Goal: Answer question/provide support: Share knowledge or assist other users

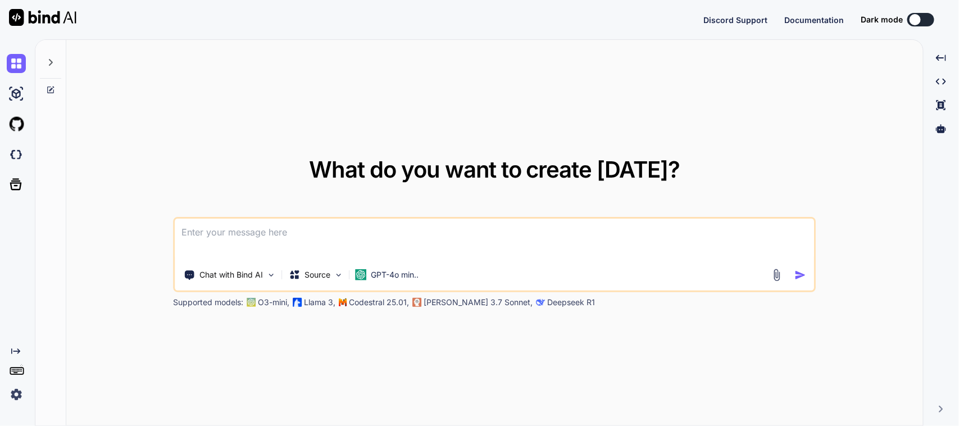
type textarea "x"
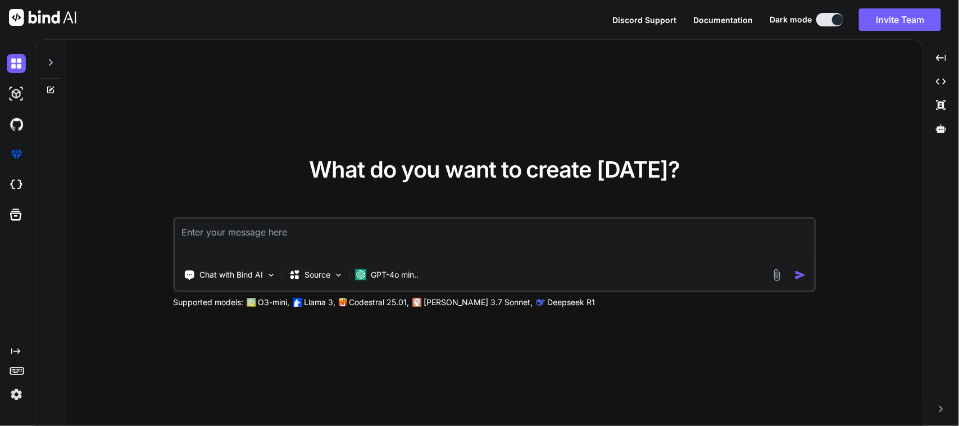
click at [240, 231] on textarea at bounding box center [494, 239] width 639 height 42
type textarea "x"
type textarea "P"
type textarea "x"
type textarea "Pl"
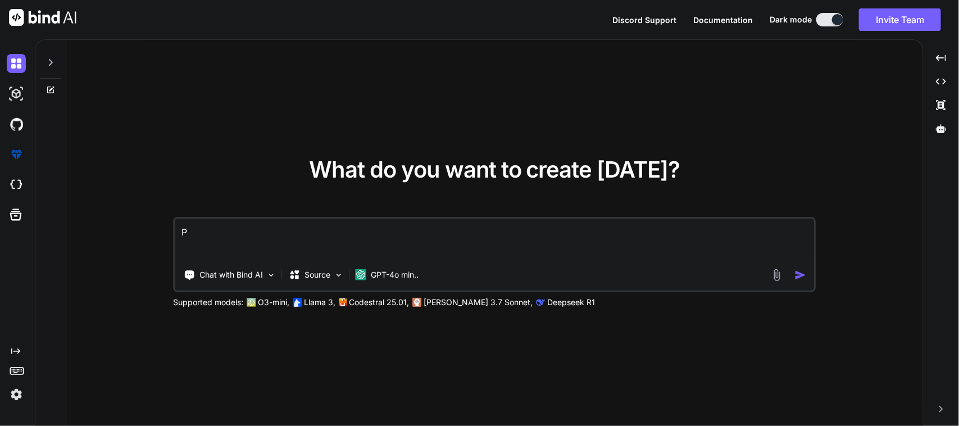
type textarea "x"
type textarea "Ple"
type textarea "x"
type textarea "Plea"
type textarea "x"
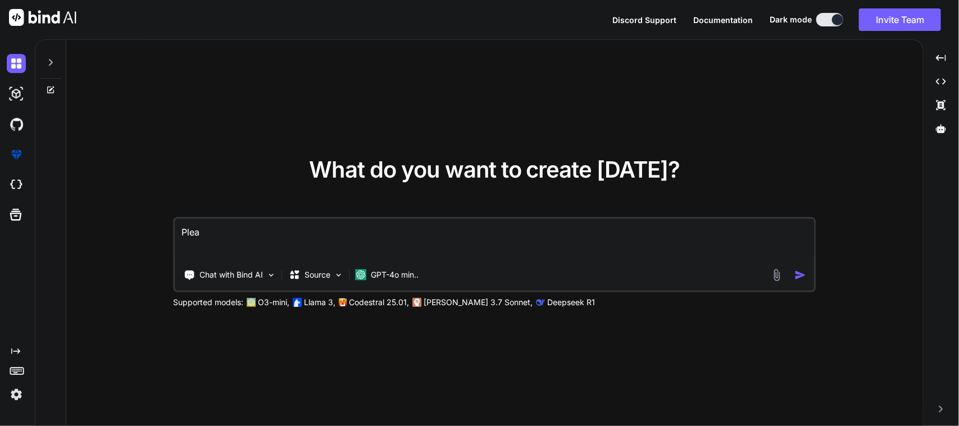
type textarea "Pleas"
type textarea "x"
type textarea "Please"
type textarea "x"
type textarea "Please"
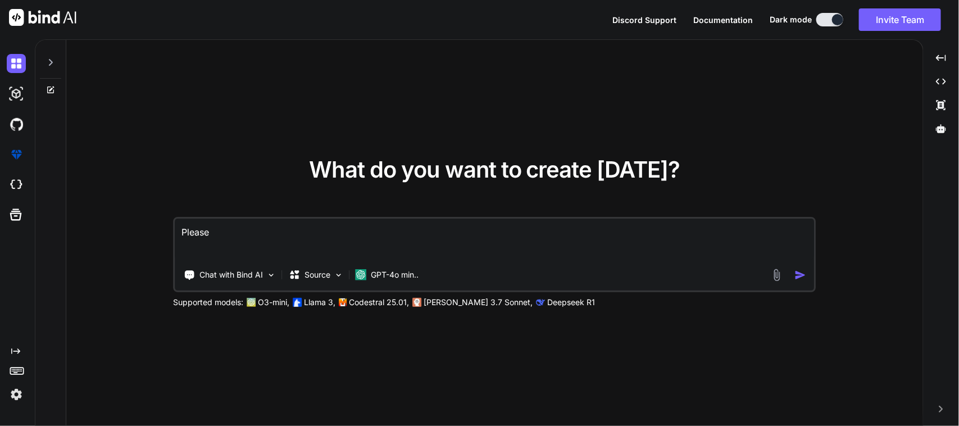
type textarea "x"
type textarea "Please c"
type textarea "x"
type textarea "Please co"
type textarea "x"
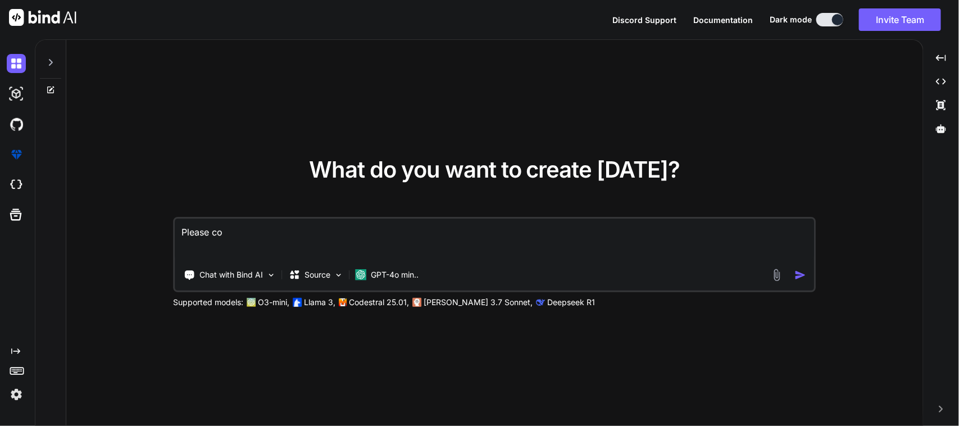
type textarea "Please con"
type textarea "x"
type textarea "Please conv"
type textarea "x"
type textarea "Please conve"
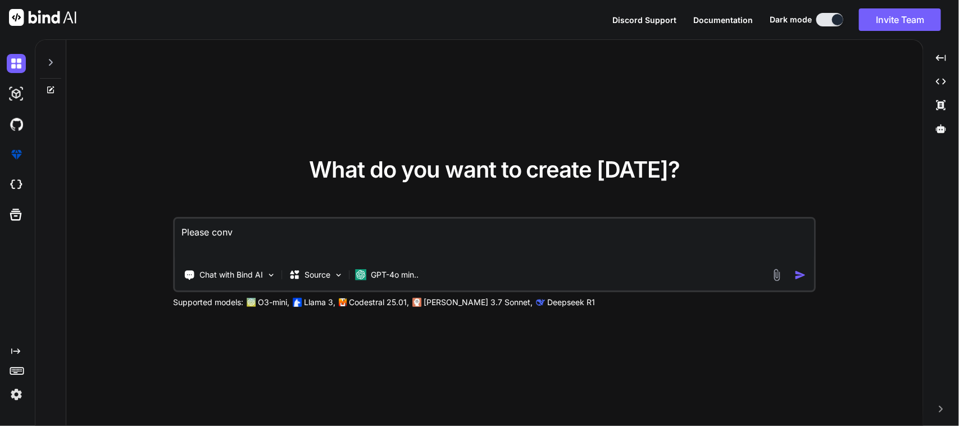
type textarea "x"
type textarea "Please conver"
type textarea "x"
type textarea "Please convert"
type textarea "x"
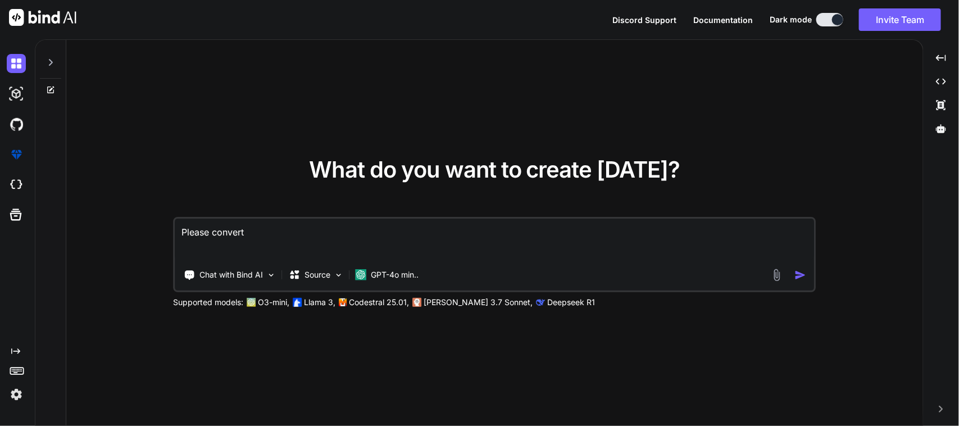
type textarea "Please convert"
type textarea "x"
type textarea "Please convert J"
type textarea "x"
type textarea "Please convert JS"
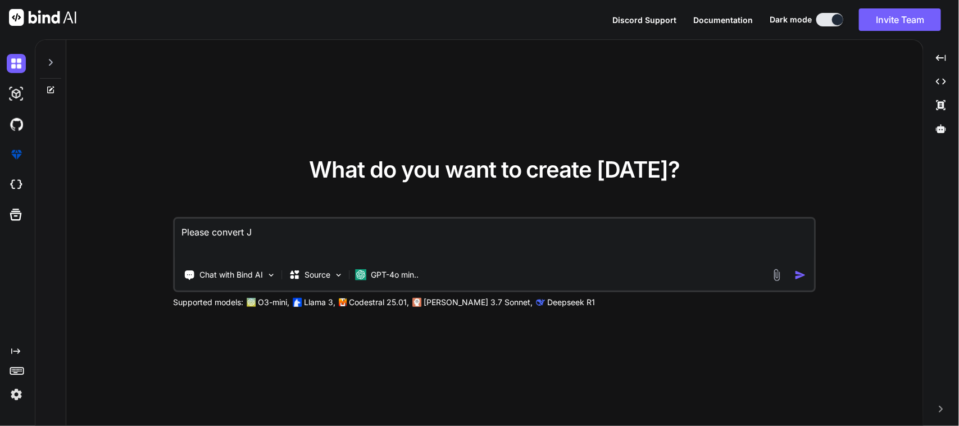
type textarea "x"
type textarea "Please convert JSO"
type textarea "x"
type textarea "Please convert JSON"
type textarea "x"
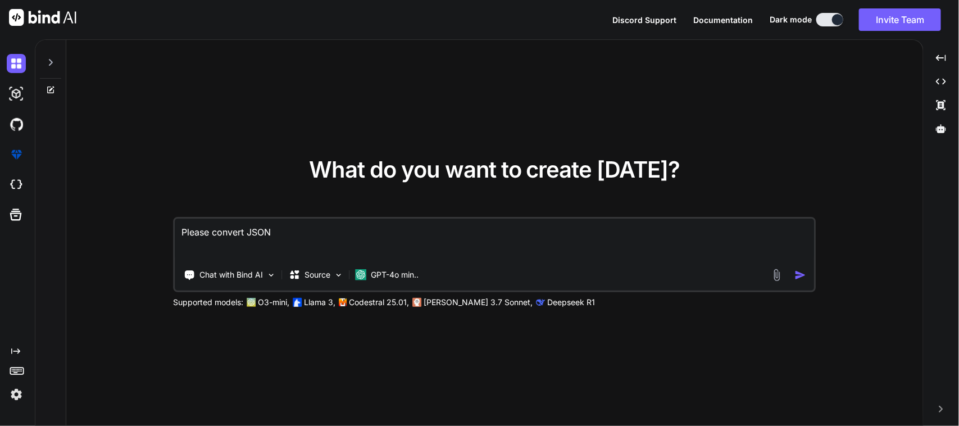
type textarea "Please convert JSON"
type textarea "x"
type textarea "Please convert JSON t"
type textarea "x"
type textarea "Please convert JSON to"
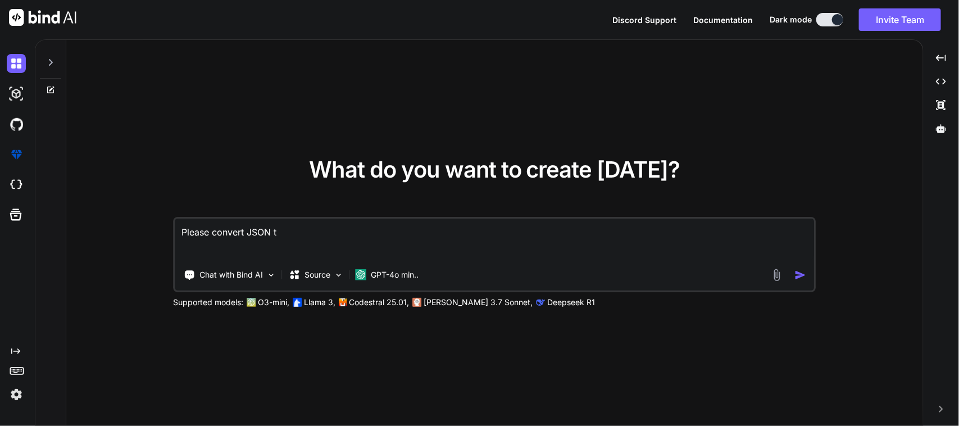
type textarea "x"
type textarea "Please convert JSON to"
type textarea "x"
type textarea "Please convert JSON to D"
type textarea "x"
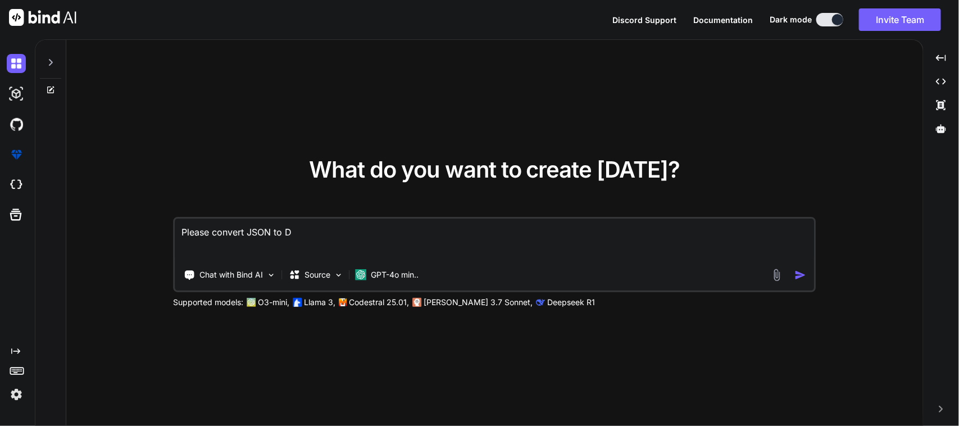
type textarea "Please convert JSON to Da"
type textarea "x"
type textarea "Please convert JSON to Dar"
type textarea "x"
type textarea "Please convert JSON to Dart"
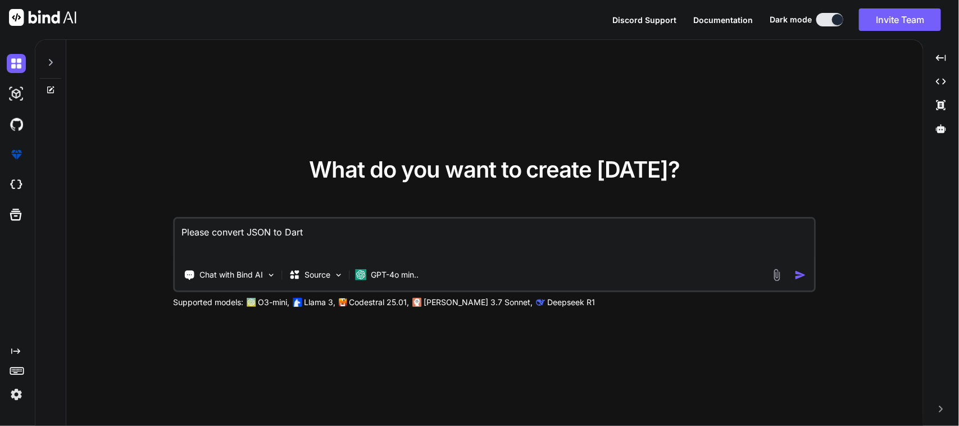
type textarea "x"
type textarea "Please convert JSON to Dart"
type textarea "x"
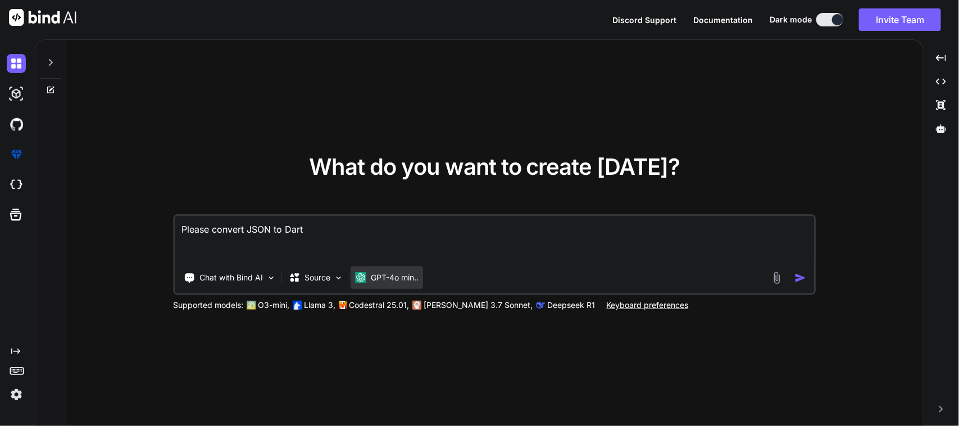
paste textarea "{ "message": "successfully logged in", "user": { "user_id": 12, "username": "[P…"
type textarea "Please convert JSON to Dart { "message": "successfully logged in", "user": { "u…"
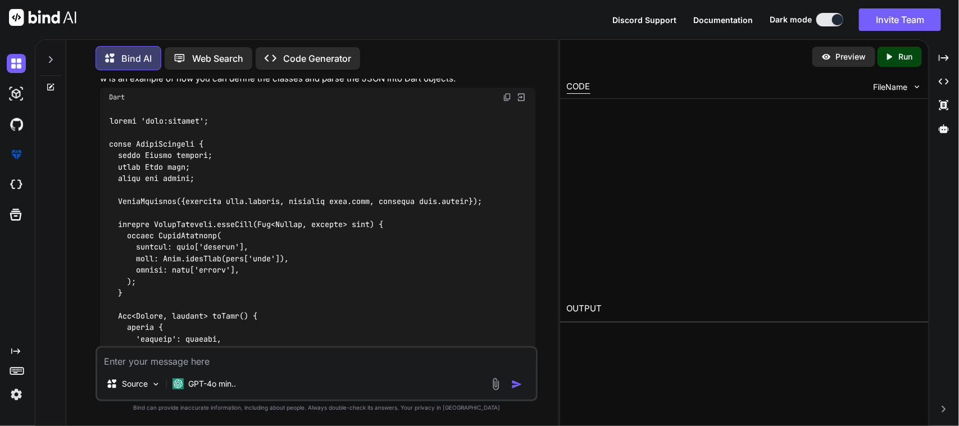
scroll to position [163, 0]
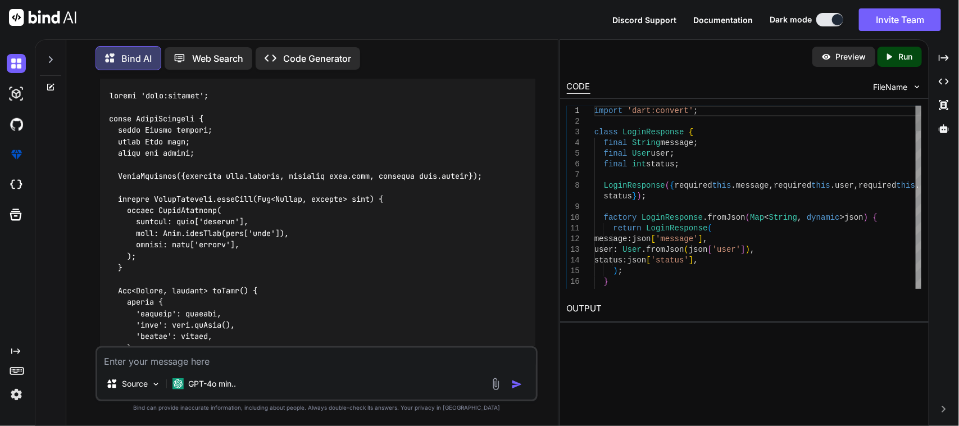
type textarea "x"
click at [506, 76] on img at bounding box center [507, 71] width 9 height 9
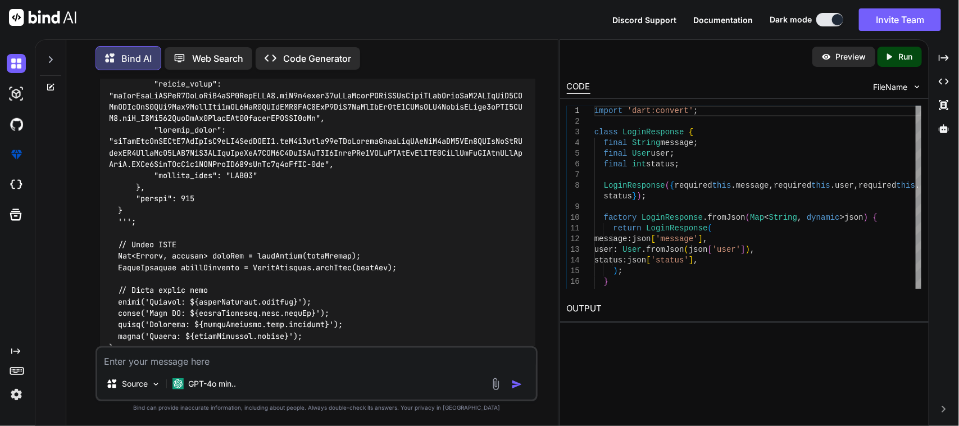
scroll to position [1429, 0]
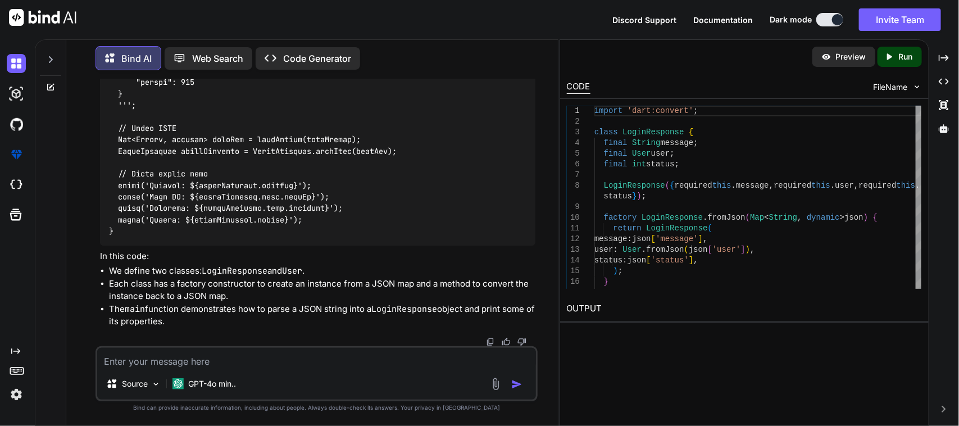
click at [257, 358] on textarea at bounding box center [316, 358] width 439 height 20
type textarea "x"
type textarea "I"
type textarea "x"
type textarea "I"
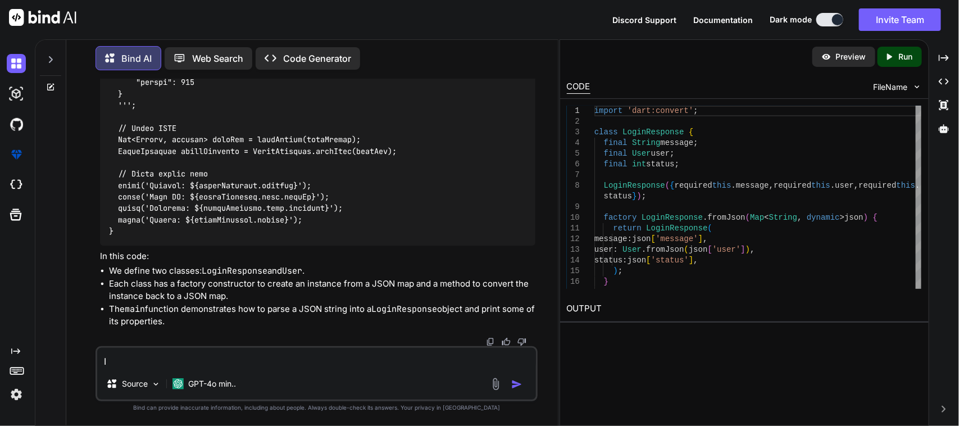
type textarea "x"
type textarea "I a"
type textarea "x"
type textarea "I an"
type textarea "x"
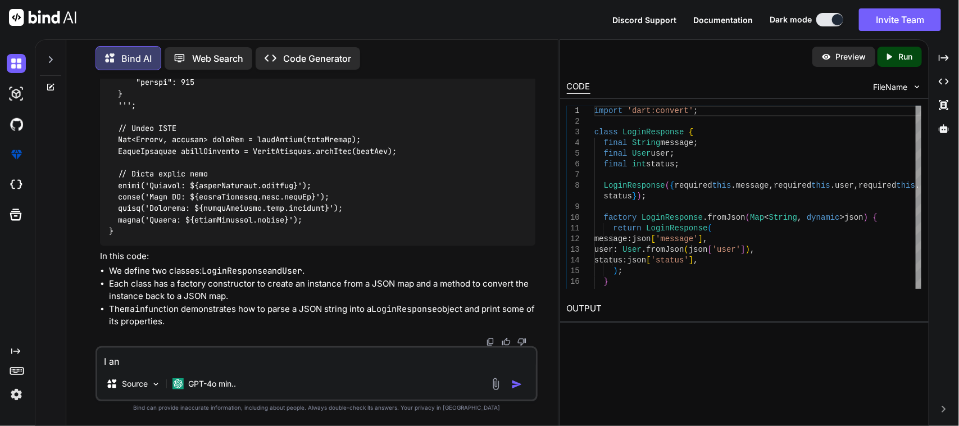
type textarea "I a"
type textarea "x"
type textarea "I am"
type textarea "x"
type textarea "I am"
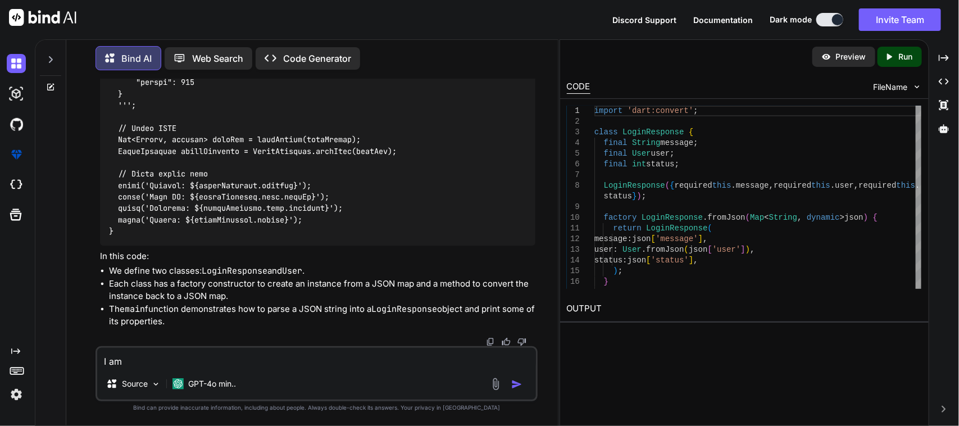
type textarea "x"
type textarea "I am u"
type textarea "x"
type textarea "I am un"
type textarea "x"
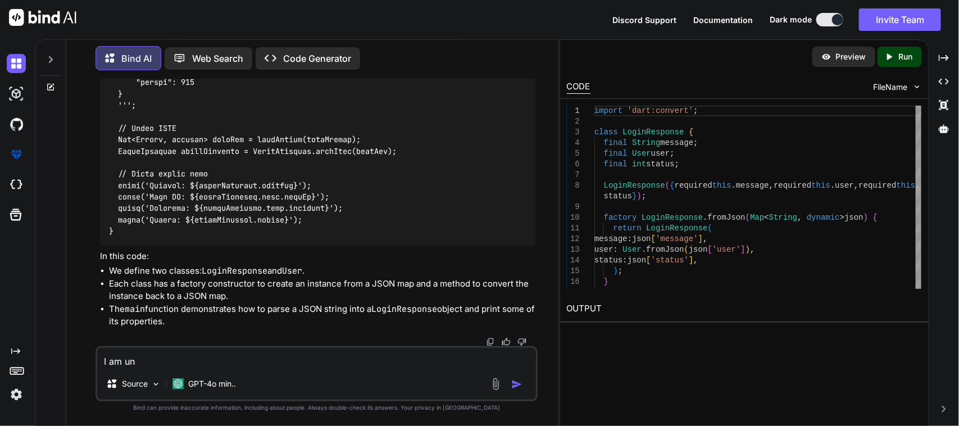
type textarea "I am una"
type textarea "x"
type textarea "I am unab"
type textarea "x"
type textarea "I am unabe"
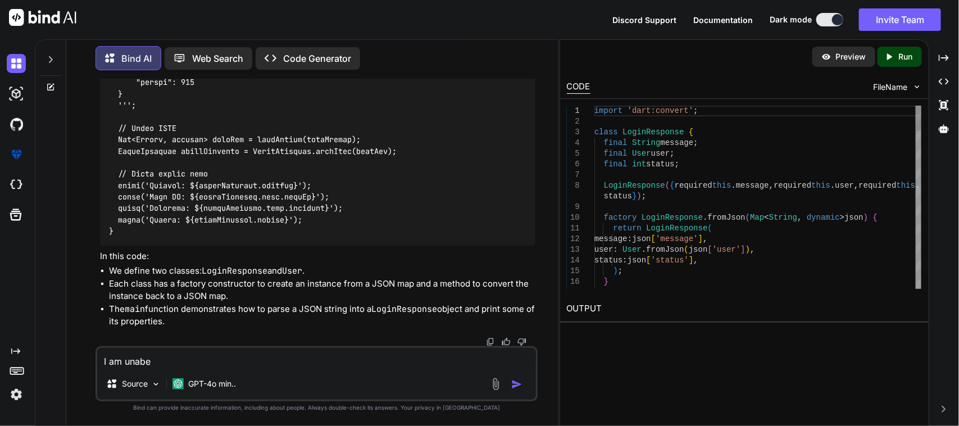
type textarea "x"
type textarea "I am unab"
type textarea "x"
type textarea "I am unabb"
type textarea "x"
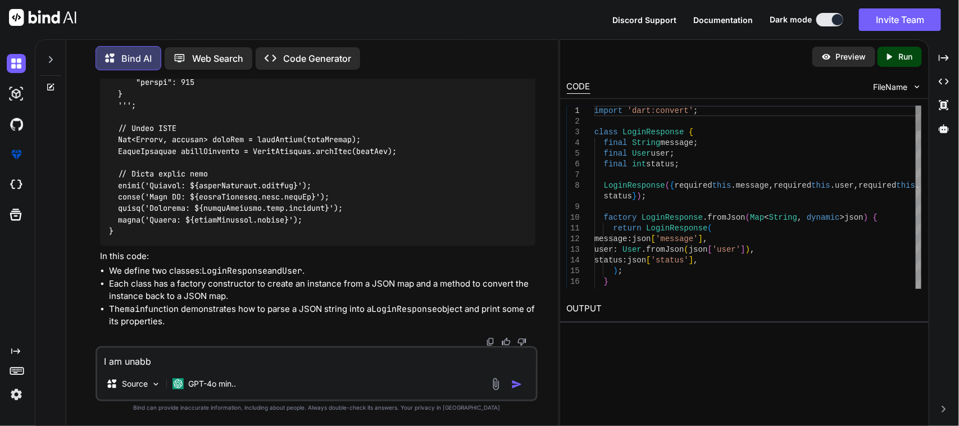
type textarea "I am unabbl"
type textarea "x"
type textarea "I am unabb"
type textarea "x"
type textarea "I am unab"
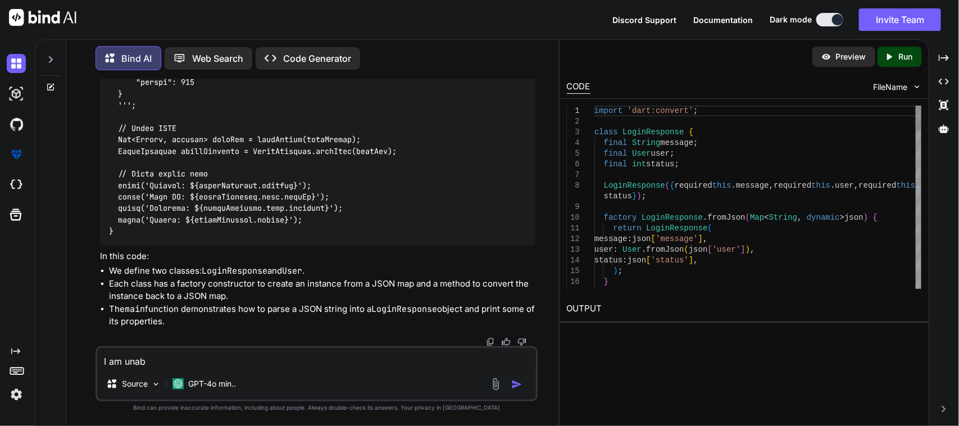
type textarea "x"
type textarea "I am unabl"
type textarea "x"
type textarea "I am unable"
type textarea "x"
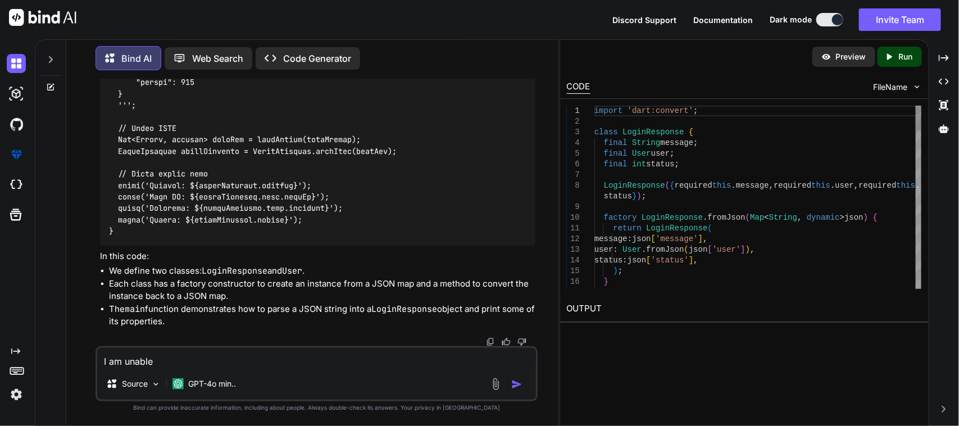
type textarea "I am unable"
type textarea "x"
type textarea "I am unable t"
type textarea "x"
type textarea "I am unable to"
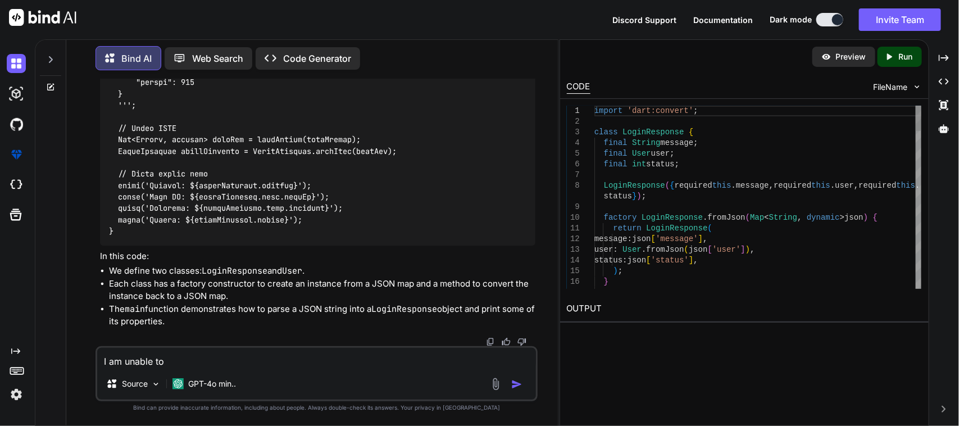
type textarea "x"
type textarea "I am unable to"
type textarea "x"
type textarea "I am unable to s"
type textarea "x"
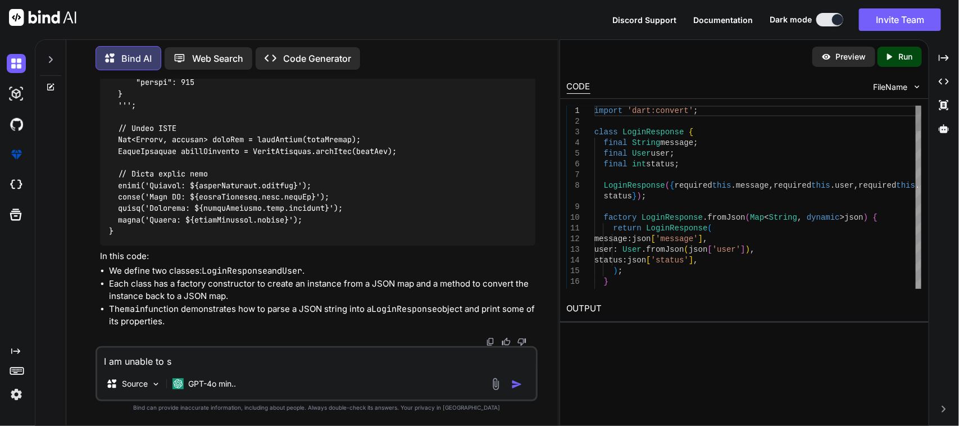
type textarea "I am unable to se"
type textarea "x"
type textarea "I am unable to see"
type textarea "x"
type textarea "I am unable to see"
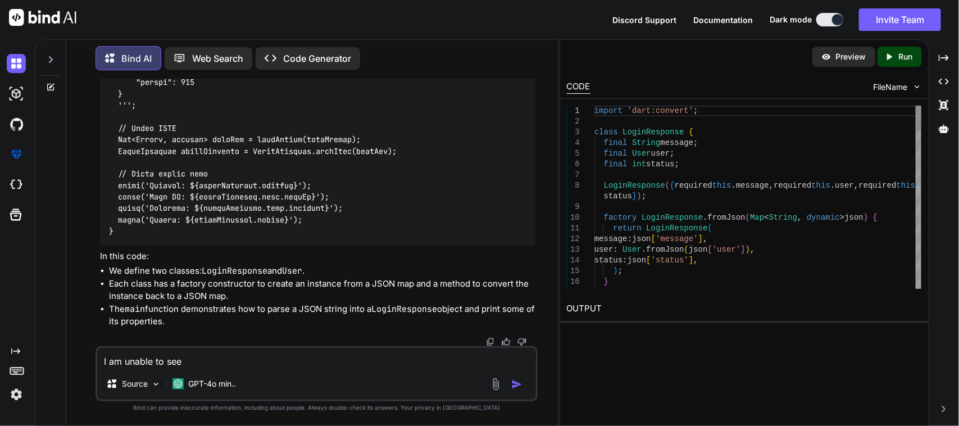
type textarea "x"
type textarea "I am unable to see t"
type textarea "x"
type textarea "I am unable to see th"
type textarea "x"
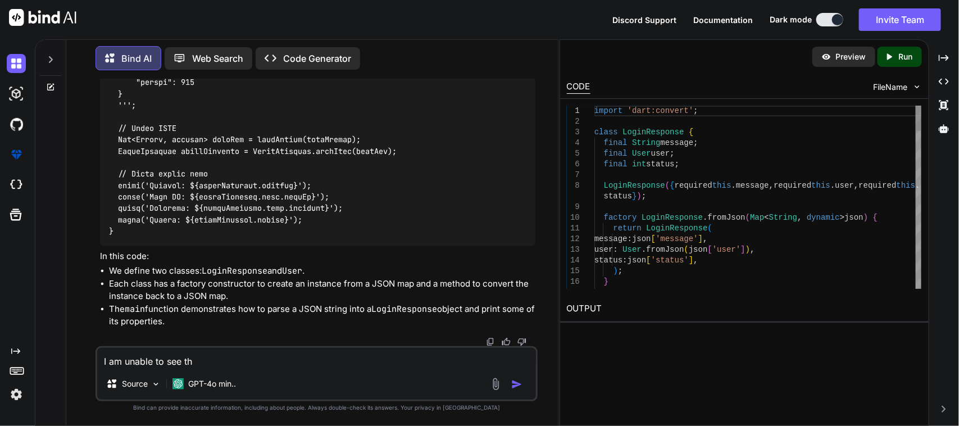
type textarea "I am unable to see the"
type textarea "x"
type textarea "I am unable to see the"
type textarea "x"
type textarea "I am unable to see the p"
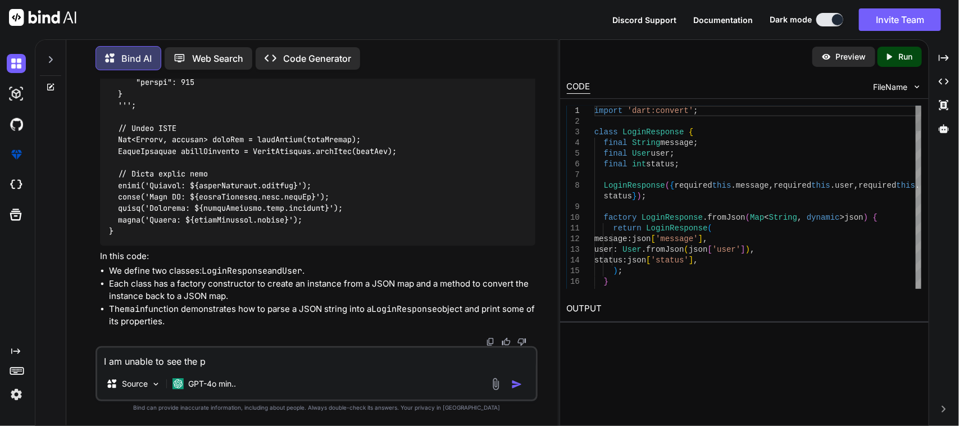
type textarea "x"
type textarea "I am unable to see the pr"
type textarea "x"
type textarea "I am unable to see the pro"
type textarea "x"
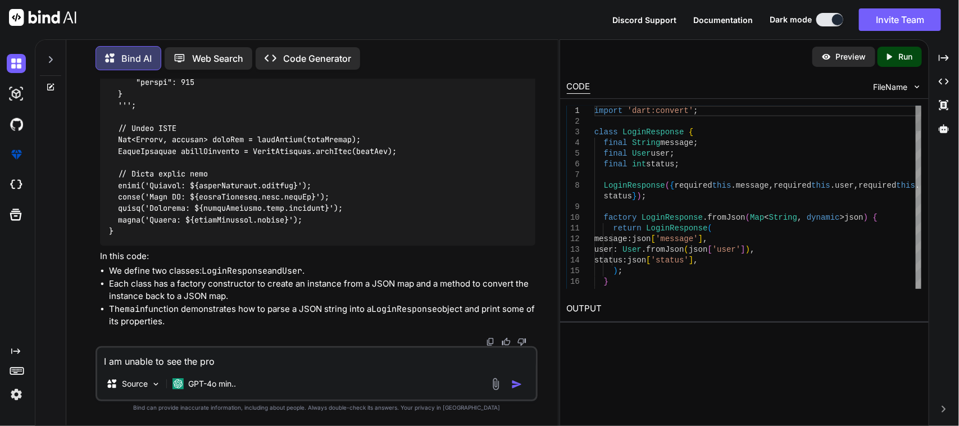
type textarea "I am unable to see the pr"
type textarea "x"
type textarea "I am unable to see the pro"
type textarea "x"
type textarea "I am unable to see the prof"
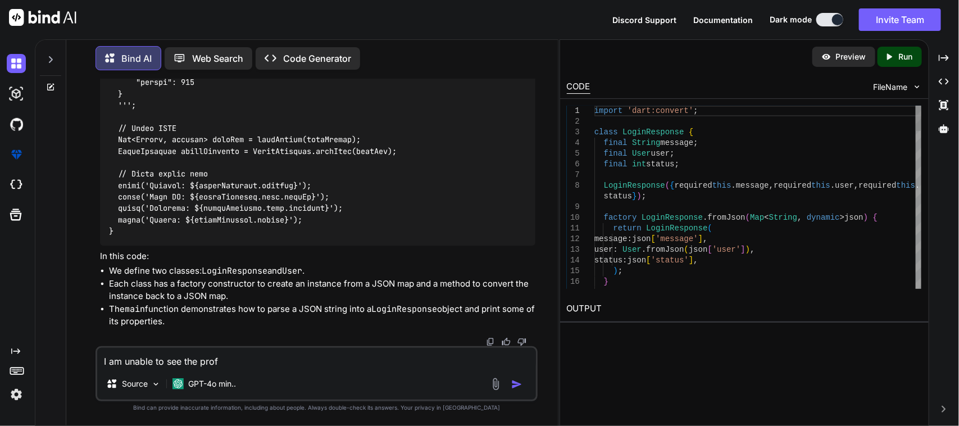
type textarea "x"
type textarea "I am unable to see the profi"
type textarea "x"
type textarea "I am unable to see the profil"
type textarea "x"
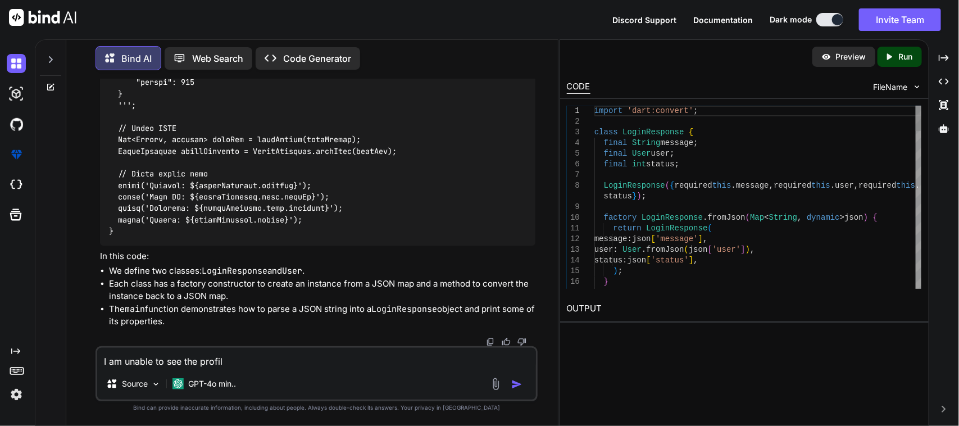
type textarea "I am unable to see the profile"
type textarea "x"
type textarea "I am unable to see the profile"
type textarea "x"
type textarea "I am unable to see the profile p"
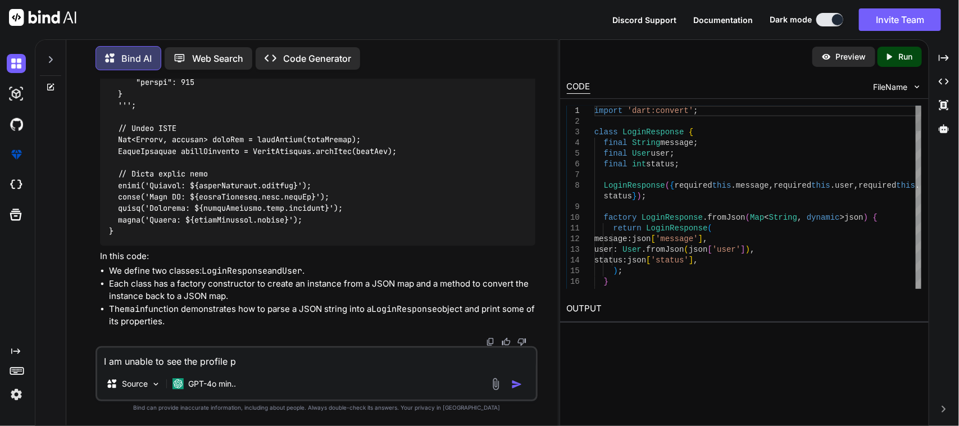
type textarea "x"
type textarea "I am unable to see the profile ph"
type textarea "x"
type textarea "I am unable to see the profile pho"
type textarea "x"
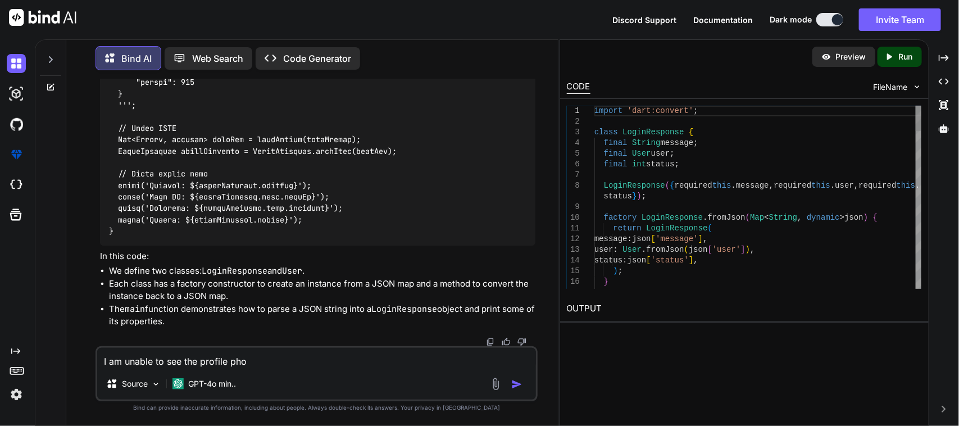
type textarea "I am unable to see the profile phot"
type textarea "x"
type textarea "I am unable to see the profile photo"
type textarea "x"
type textarea "I am unable to see the profile photo"
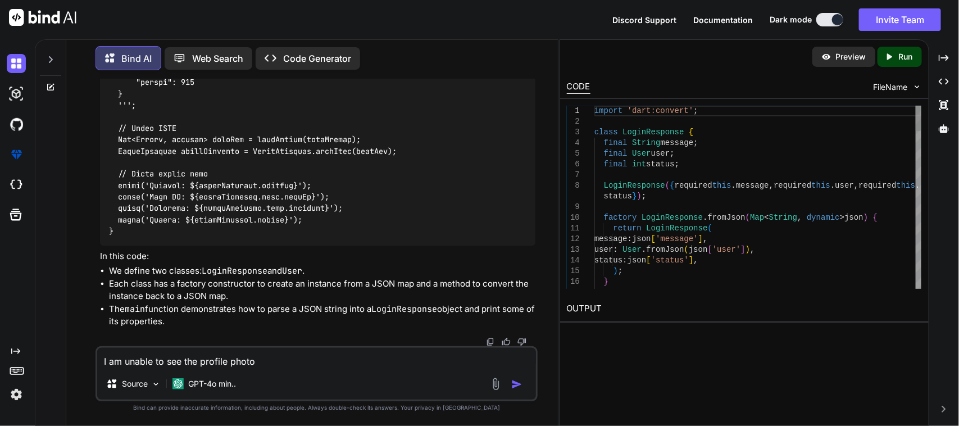
type textarea "x"
type textarea "I am unable to see the profile photo i"
type textarea "x"
type textarea "I am unable to see the profile photo in"
type textarea "x"
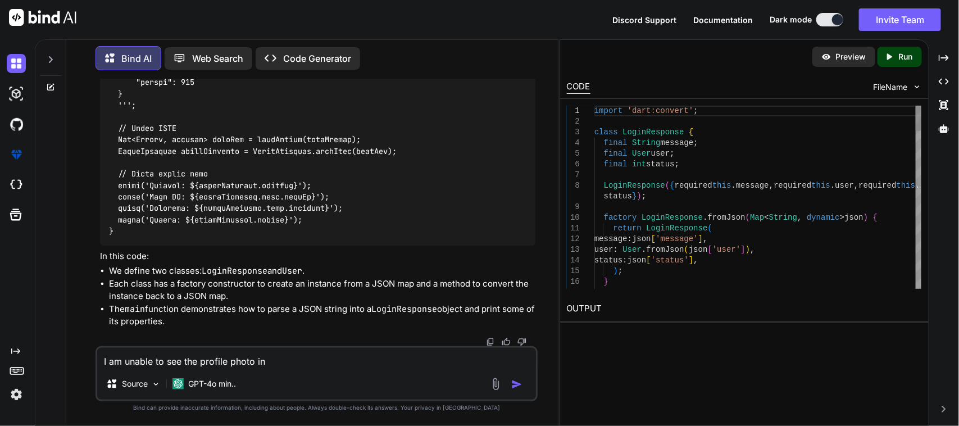
type textarea "I am unable to see the profile photo in"
type textarea "x"
type textarea "I am unable to see the profile photo in m"
type textarea "x"
type textarea "I am unable to see the profile photo in my"
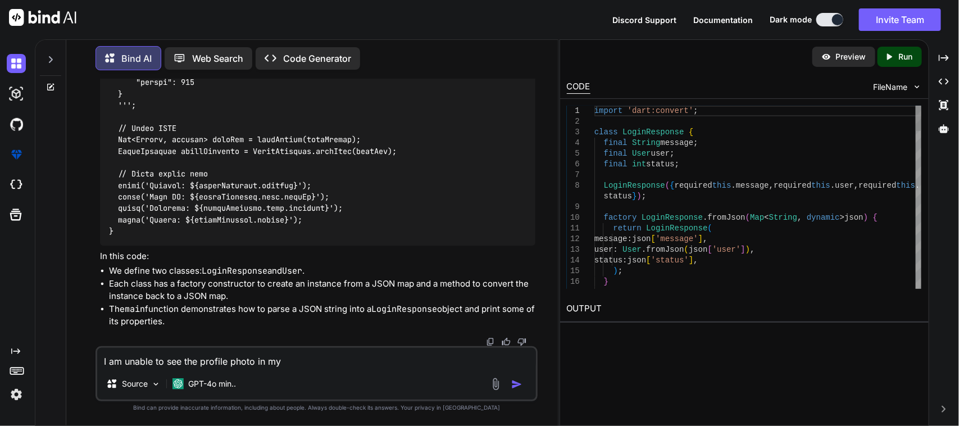
type textarea "x"
type textarea "I am unable to see the profile photo in my"
type textarea "x"
type textarea "I am unable to see the profile photo in my f"
type textarea "x"
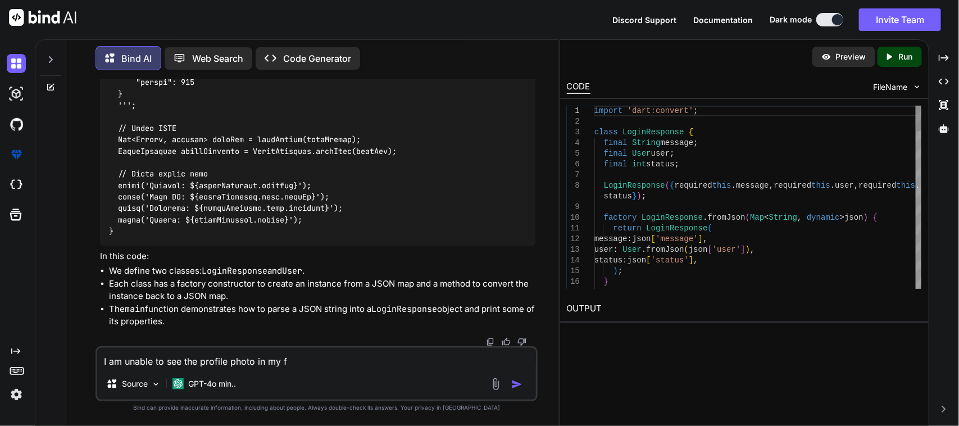
type textarea "I am unable to see the profile photo in my fl"
type textarea "x"
type textarea "I am unable to see the profile photo in my fly"
type textarea "x"
type textarea "I am unable to see the profile photo in my fl"
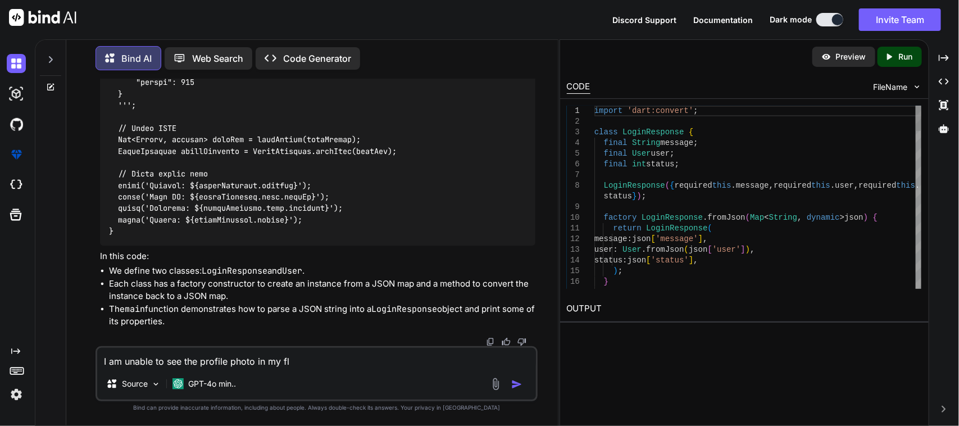
type textarea "x"
type textarea "I am unable to see the profile photo in my flu"
type textarea "x"
type textarea "I am unable to see the profile photo in my flut"
type textarea "x"
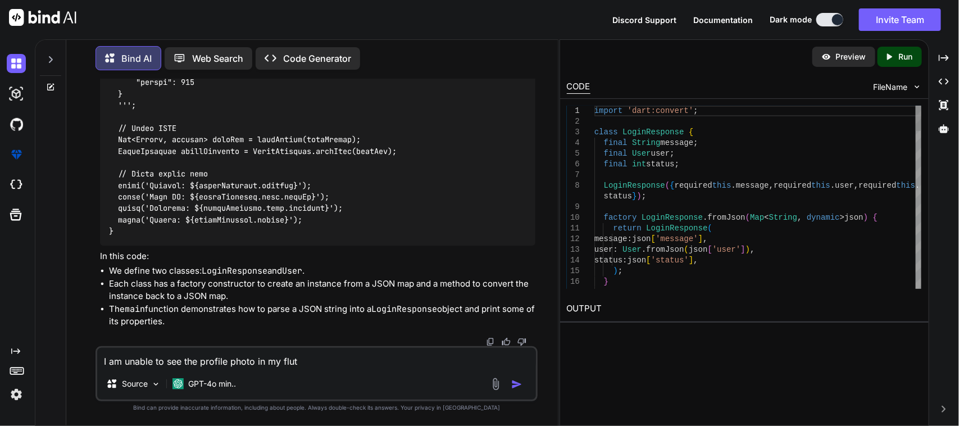
type textarea "I am unable to see the profile photo in my flutt"
type textarea "x"
type textarea "I am unable to see the profile photo in my flutte"
type textarea "x"
type textarea "I am unable to see the profile photo in my flutter"
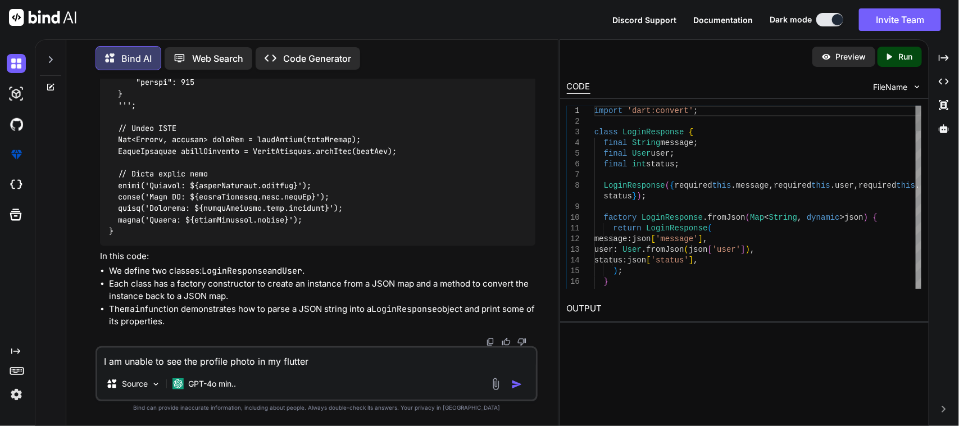
type textarea "x"
type textarea "I am unable to see the profile photo in my flutter"
type textarea "x"
type textarea "I am unable to see the profile photo in my flutter a"
type textarea "x"
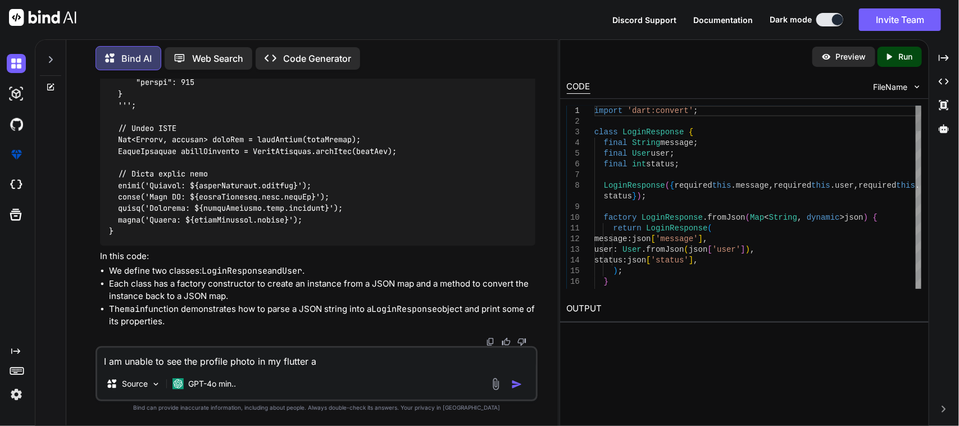
type textarea "I am unable to see the profile photo in my flutter ap"
type textarea "x"
type textarea "I am unable to see the profile photo in my flutter app"
type textarea "x"
type textarea "I am unable to see the profile photo in my flutter app"
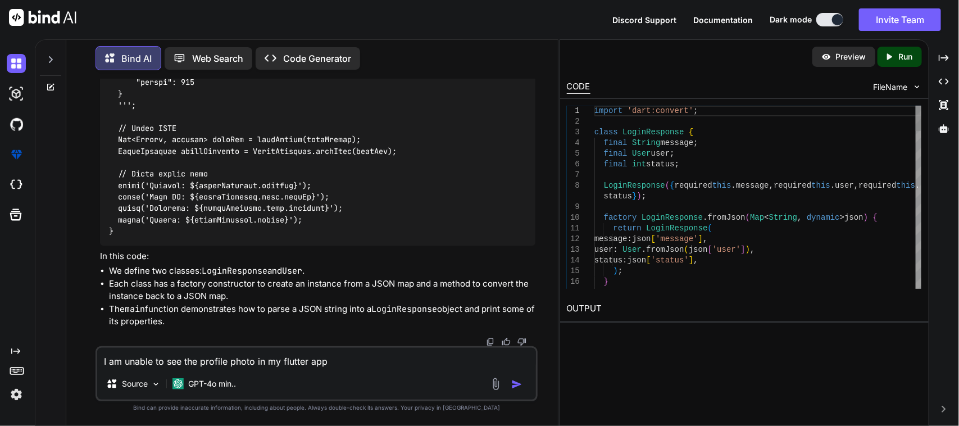
type textarea "x"
type textarea "I am unable to see the profile photo in my flutter app"
type textarea "x"
type textarea "I am unable to see the profile photo in my flutter app."
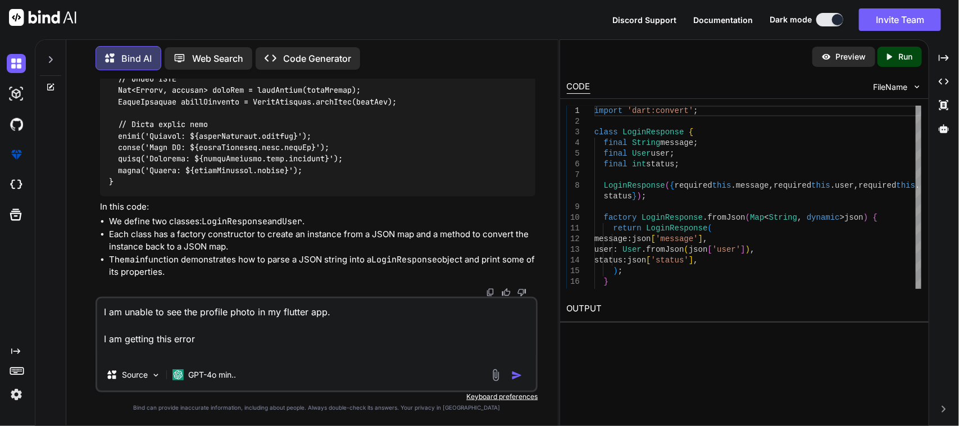
paste textarea "════════ Exception caught by image resource service ═══════════════════════════…"
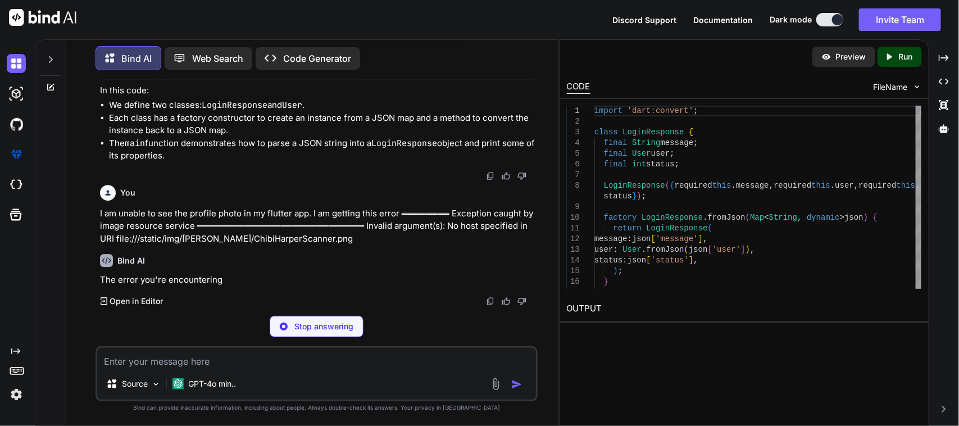
scroll to position [1573, 0]
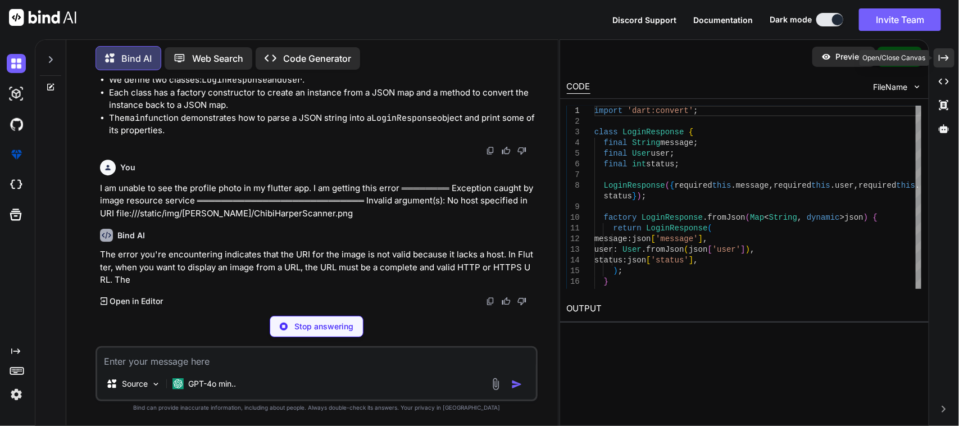
click at [944, 54] on icon "Created with Pixso." at bounding box center [943, 58] width 10 height 10
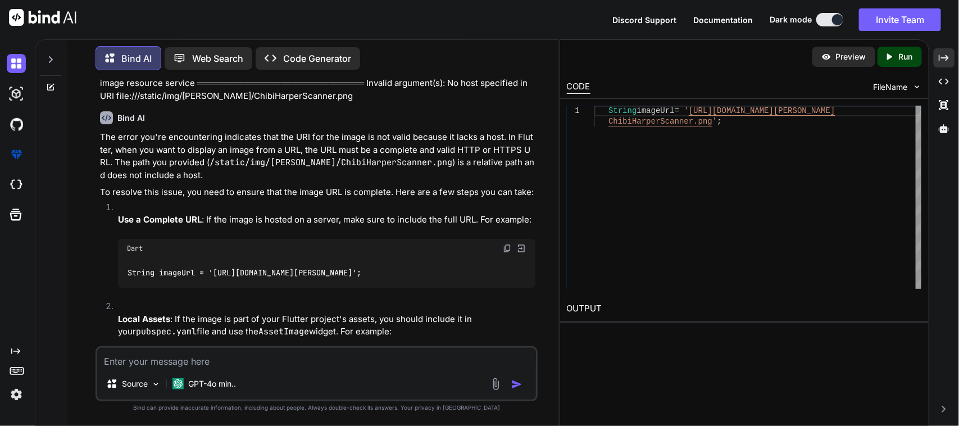
scroll to position [1726, 0]
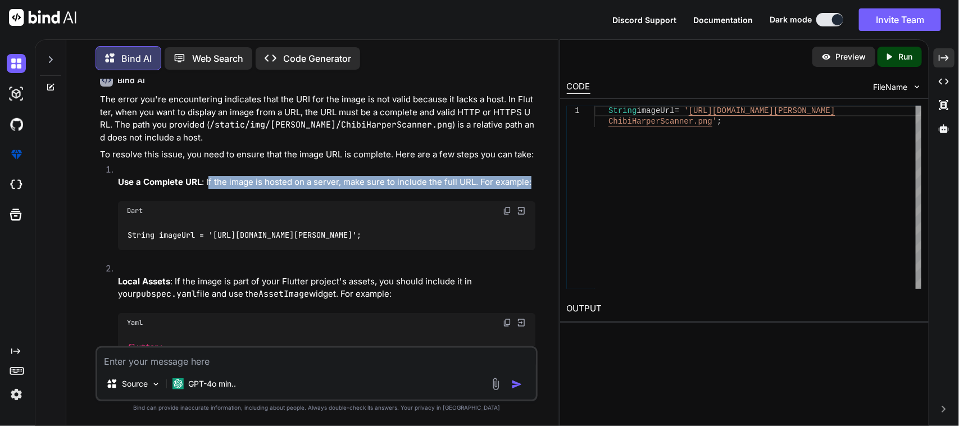
drag, startPoint x: 209, startPoint y: 227, endPoint x: 548, endPoint y: 236, distance: 339.3
click at [548, 236] on div "You Please convert JSON to Dart { "message": "successfully logged in", "user": …" at bounding box center [316, 252] width 482 height 346
drag, startPoint x: 218, startPoint y: 282, endPoint x: 502, endPoint y: 288, distance: 283.7
click at [362, 241] on code "String imageUrl = '[URL][DOMAIN_NAME][PERSON_NAME]';" at bounding box center [244, 235] width 235 height 12
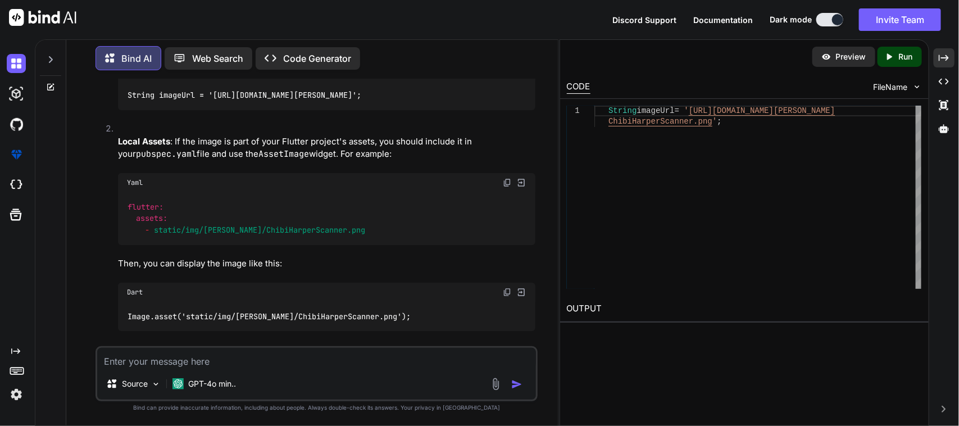
scroll to position [1866, 0]
click at [158, 356] on textarea at bounding box center [316, 358] width 439 height 20
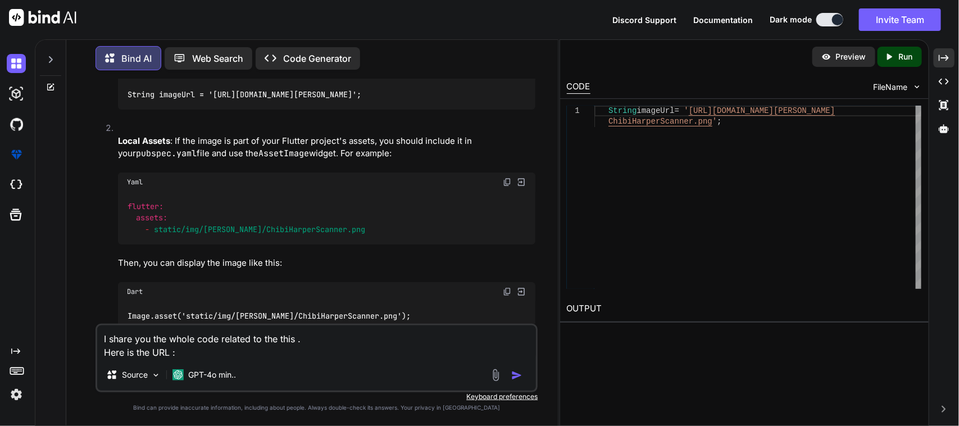
paste textarea "static String baseUrl = '[URL][DOMAIN_NAME]';"
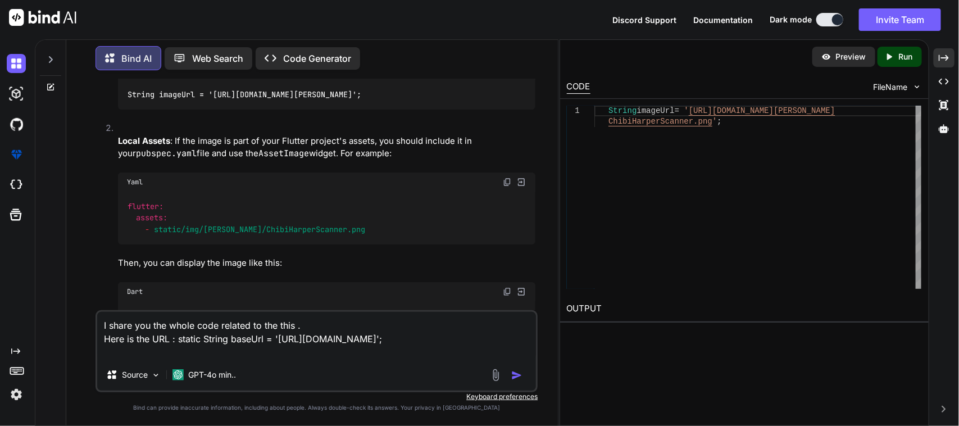
paste textarea "static String login = '$baseUrl/login/';"
paste textarea "Future<dynamic> loginRepo(LoginRequest loginRequest) async { dynamic response =…"
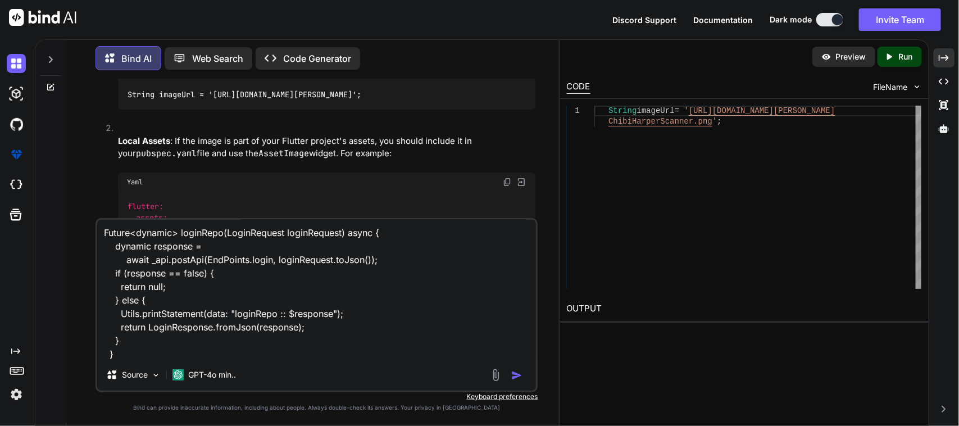
scroll to position [81, 0]
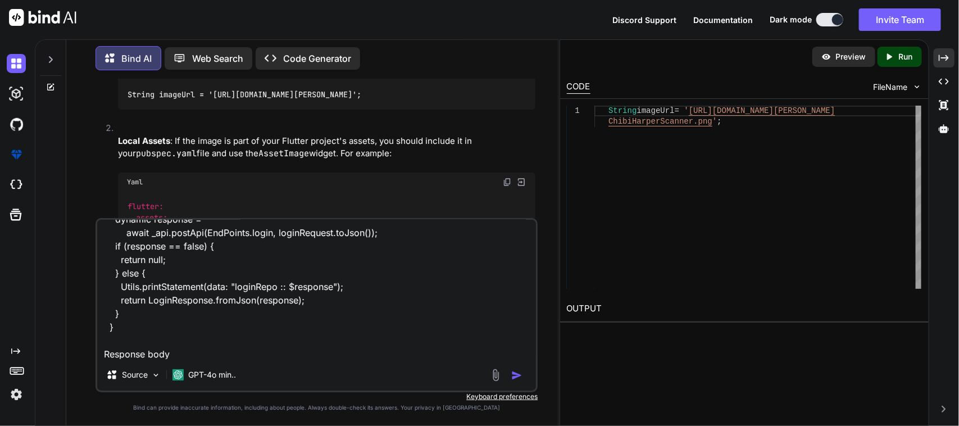
paste textarea "// To parse this JSON data, do // // final loginResponse = loginResponseFromJso…"
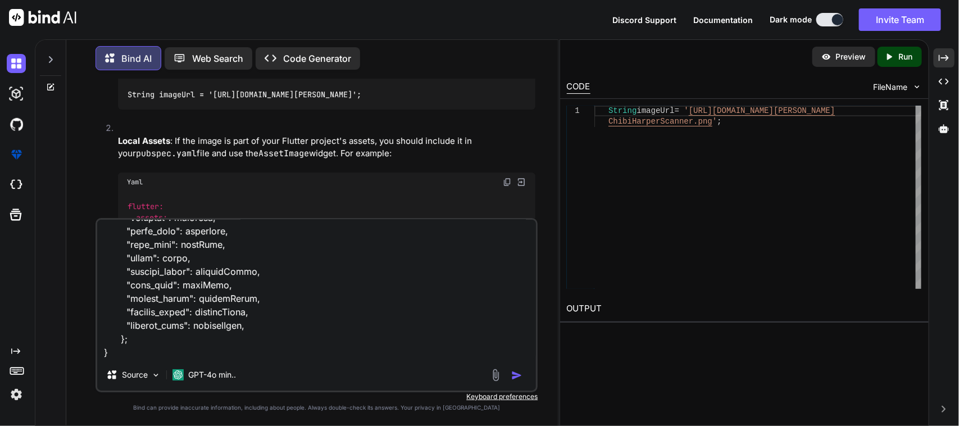
paste textarea "//Below method is used to hit login api... Future<void> loginUser() async { try…"
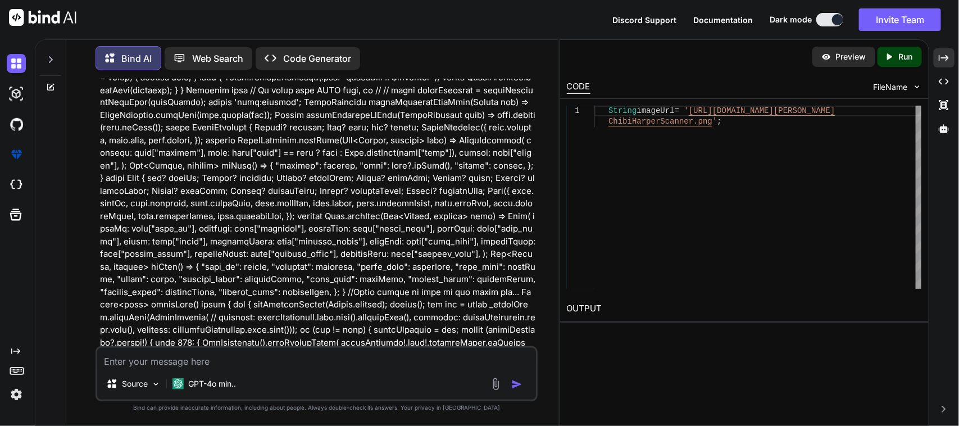
scroll to position [2860, 0]
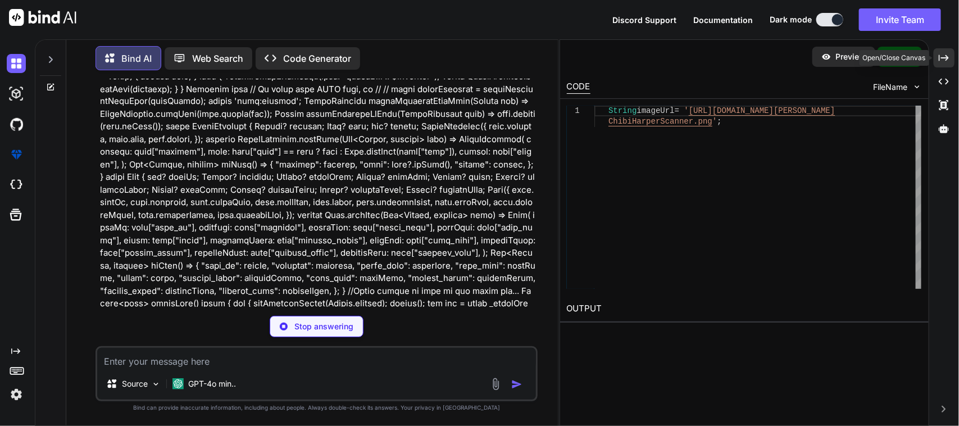
click at [942, 59] on icon "Created with Pixso." at bounding box center [943, 58] width 10 height 10
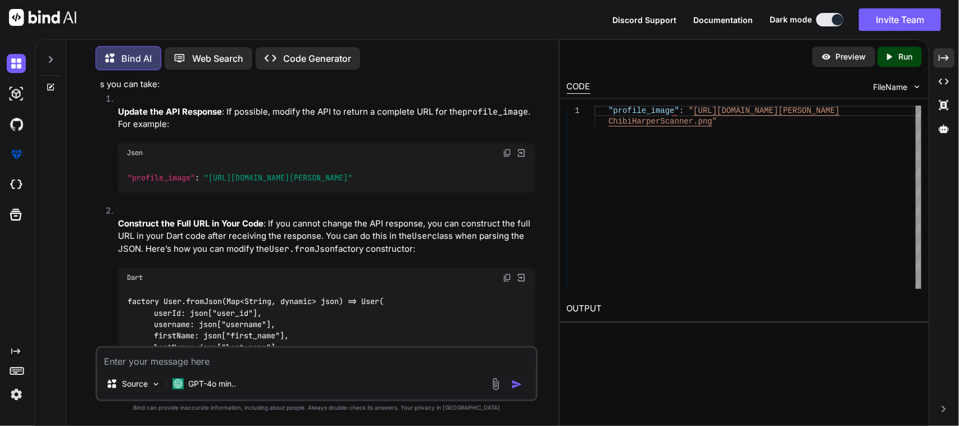
scroll to position [3450, 0]
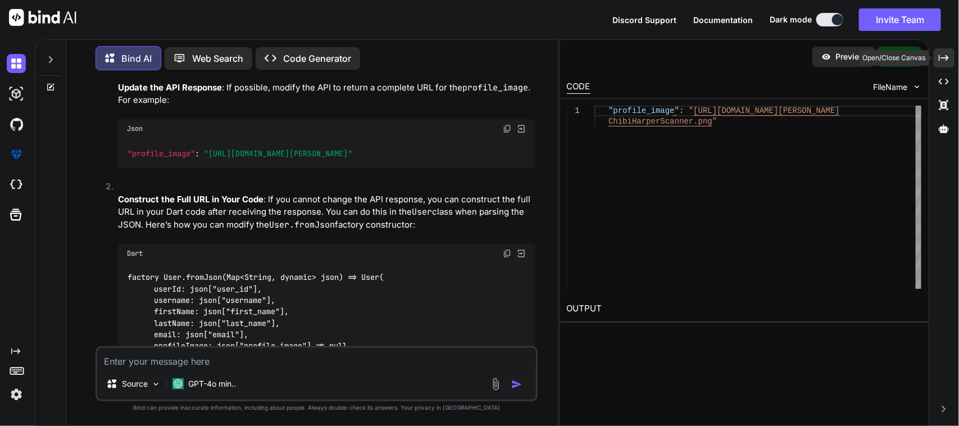
click at [944, 53] on icon "Created with Pixso." at bounding box center [943, 58] width 10 height 10
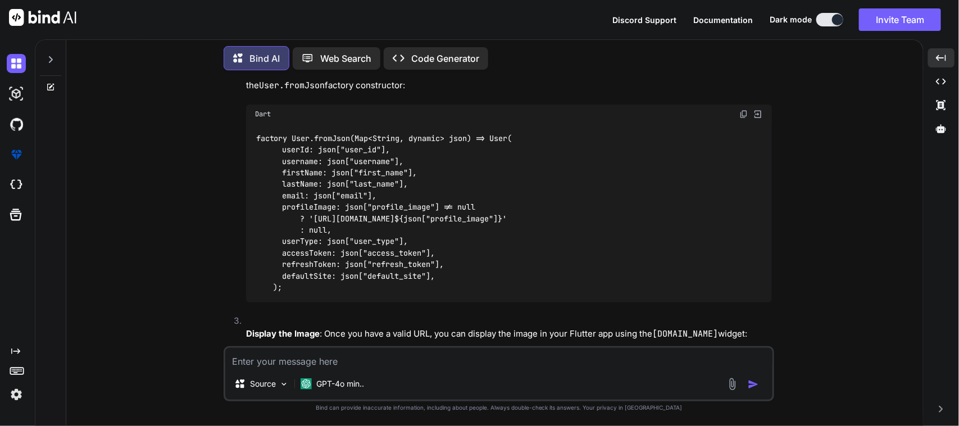
scroll to position [3472, 0]
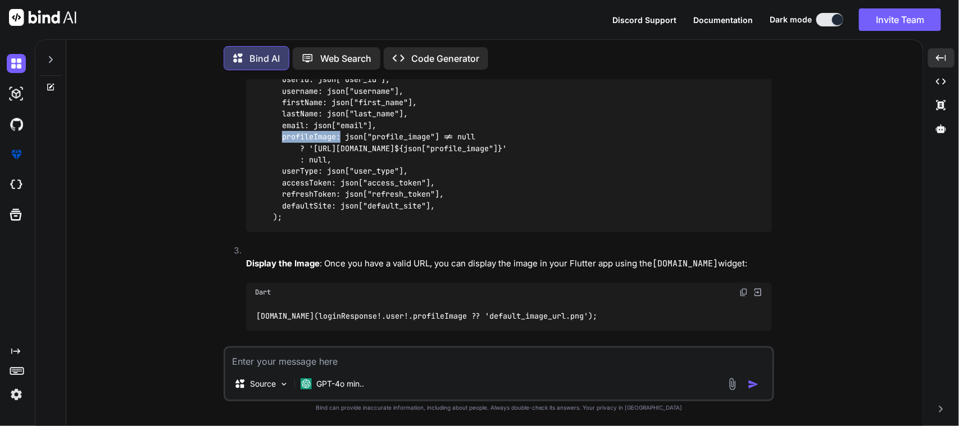
drag, startPoint x: 281, startPoint y: 181, endPoint x: 341, endPoint y: 184, distance: 60.7
click at [341, 184] on code "factory User.fromJson(Map<String, dynamic> json) => User( userId: json["user_id…" at bounding box center [383, 142] width 257 height 161
copy code "profileImage:"
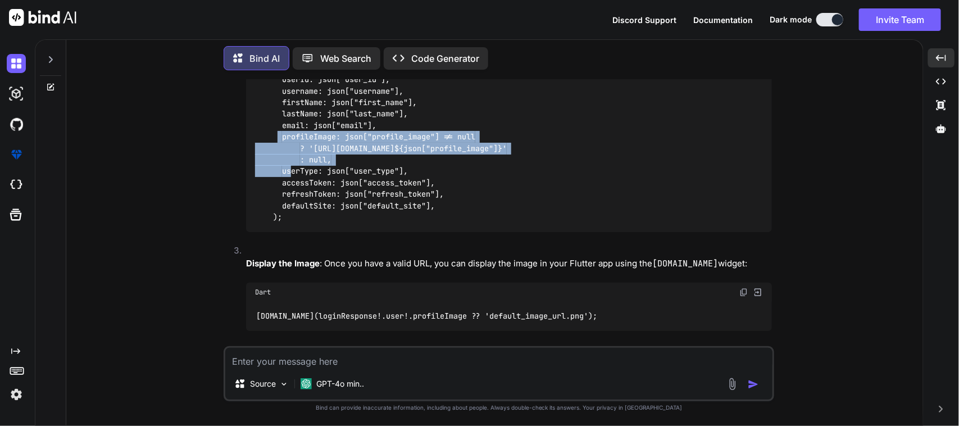
drag, startPoint x: 343, startPoint y: 207, endPoint x: 279, endPoint y: 187, distance: 67.0
click at [279, 187] on div "factory User.fromJson(Map<String, dynamic> json) => User( userId: json["user_id…" at bounding box center [509, 142] width 526 height 178
copy code "profileImage: json["profile_image"] != null ? '[URL][DOMAIN_NAME]${json["profil…"
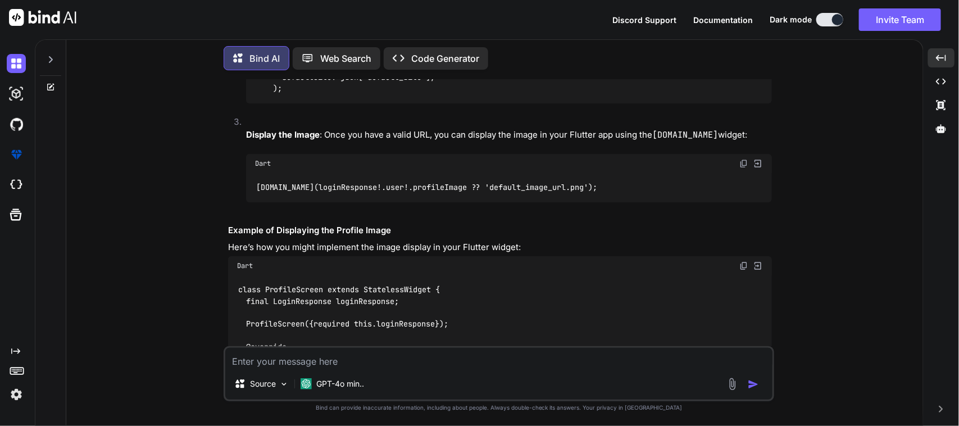
scroll to position [3683, 0]
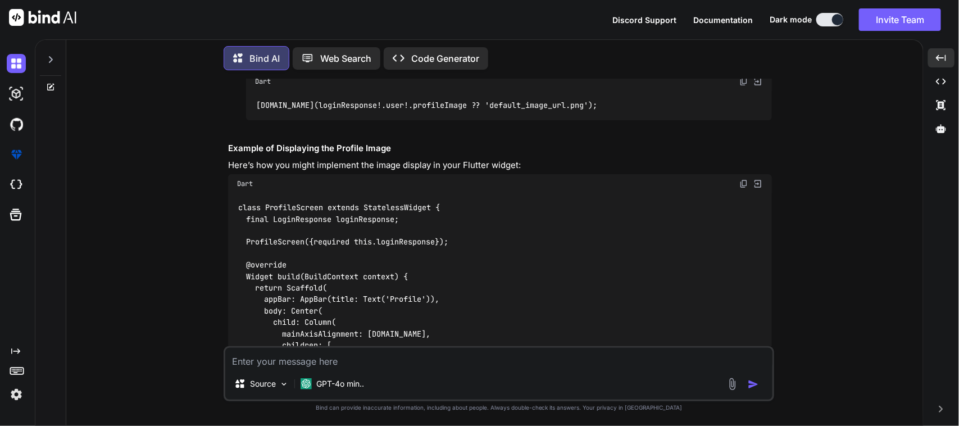
drag, startPoint x: 658, startPoint y: 97, endPoint x: 728, endPoint y: 101, distance: 70.9
click at [728, 60] on p "Display the Image : Once you have a valid URL, you can display the image in you…" at bounding box center [509, 53] width 526 height 13
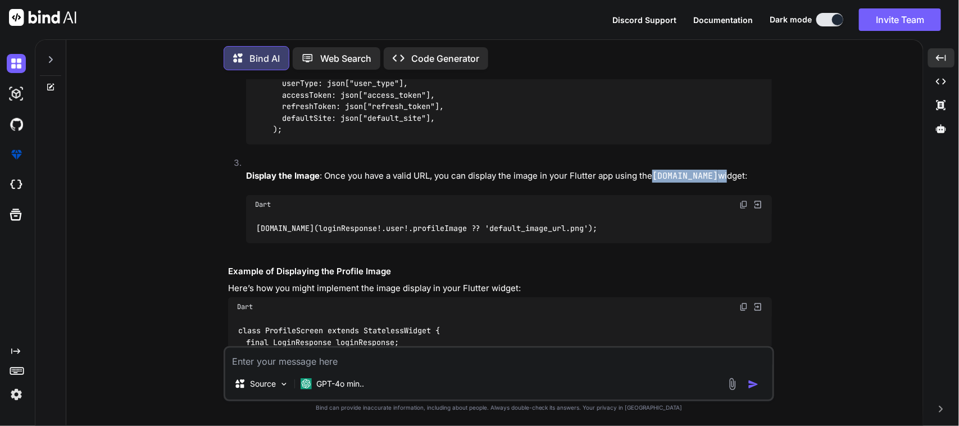
scroll to position [3559, 0]
click at [389, 363] on textarea at bounding box center [498, 358] width 547 height 20
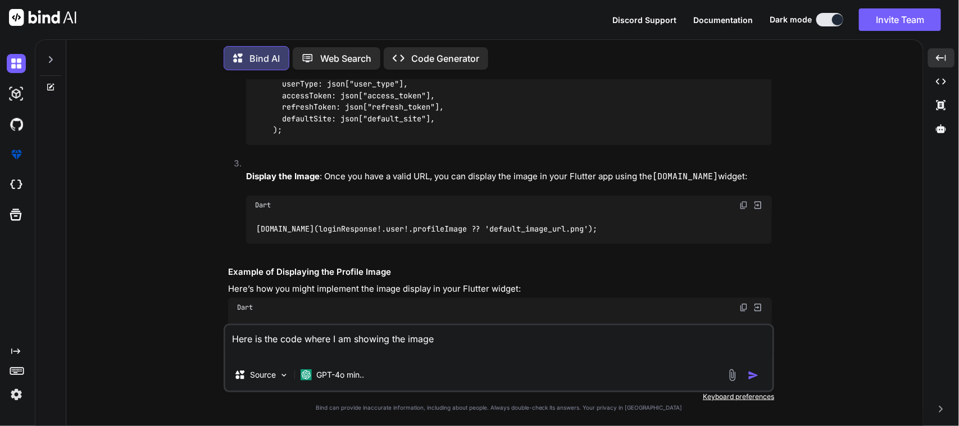
paste textarea "Padding( padding: const EdgeInsets.symmetric( horizontal: 20, vertical: 2), chi…"
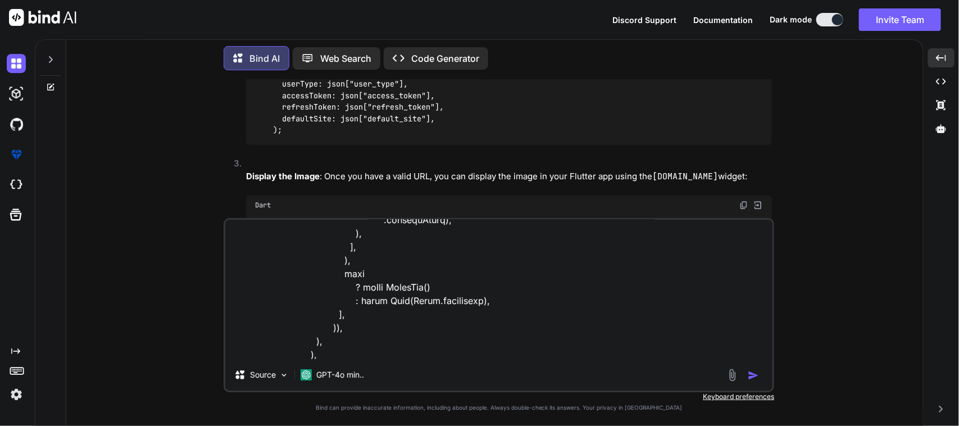
scroll to position [688, 0]
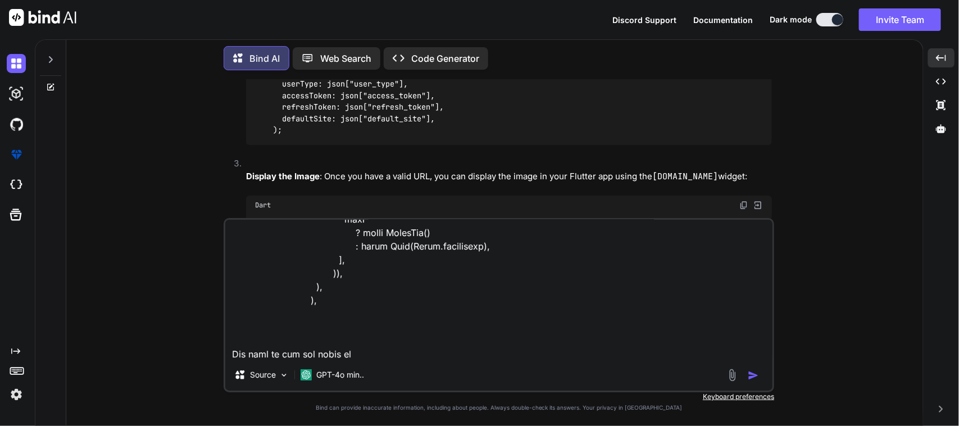
paste textarea "/* * Created By - Chetu Team * Description - This class is created for the hand…"
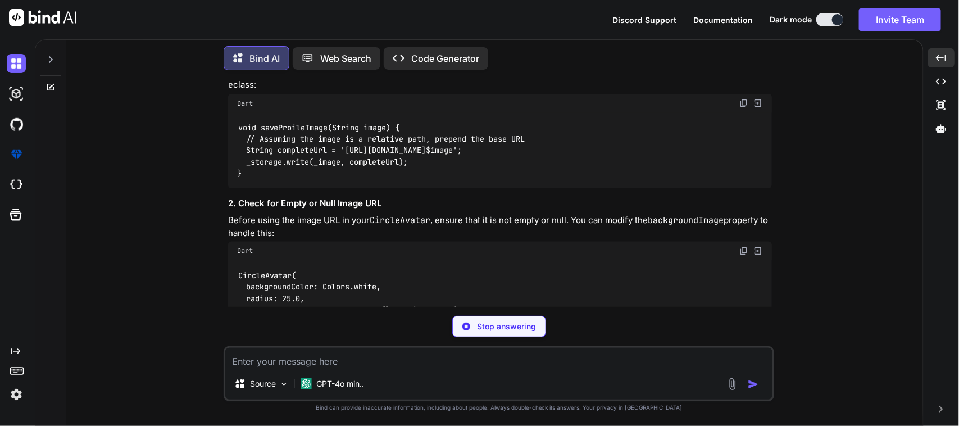
scroll to position [4672, 0]
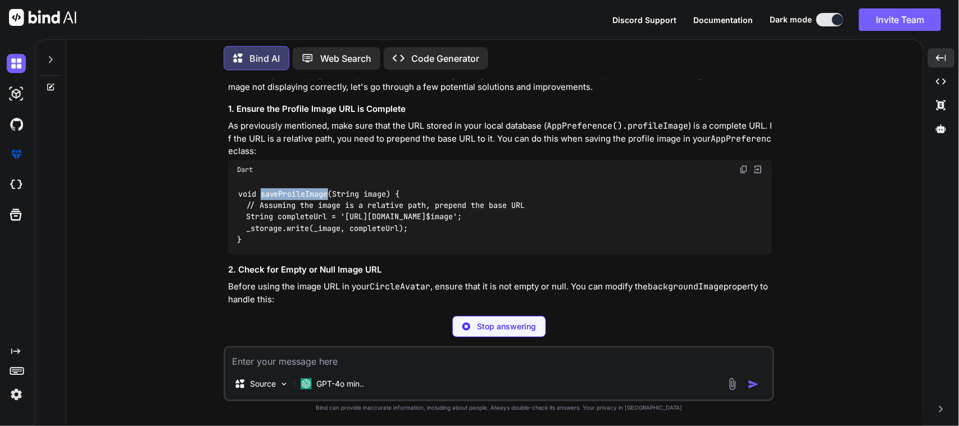
drag, startPoint x: 264, startPoint y: 226, endPoint x: 329, endPoint y: 225, distance: 65.2
click at [329, 225] on code "void saveProileImage(String image) { // Assuming the image is a relative path, …" at bounding box center [381, 216] width 288 height 57
copy code "saveProileImage"
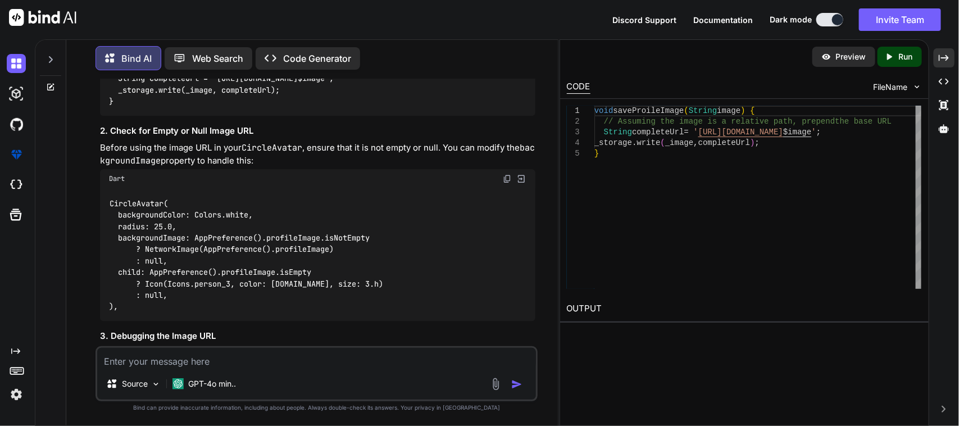
scroll to position [5041, 0]
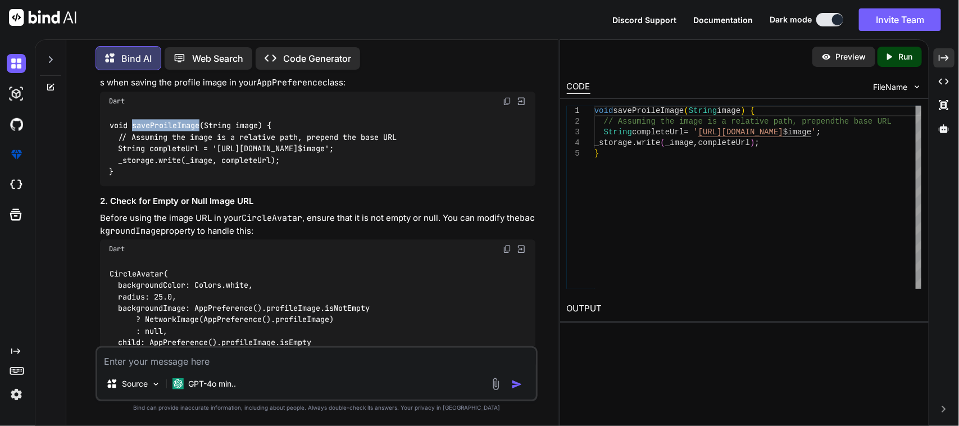
drag, startPoint x: 125, startPoint y: 256, endPoint x: 100, endPoint y: 211, distance: 51.6
click at [100, 186] on div "void saveProileImage(String image) { // Assuming the image is a relative path, …" at bounding box center [318, 148] width 436 height 75
copy code "void saveProileImage(String image) { // Assuming the image is a relative path, …"
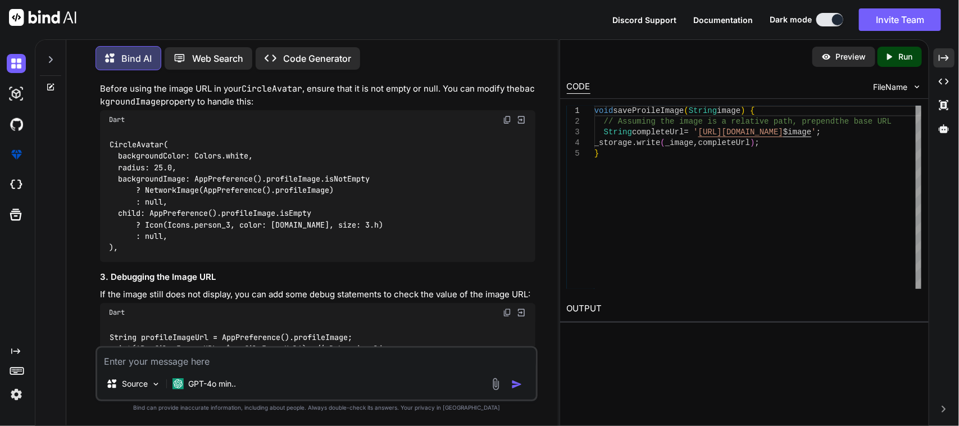
scroll to position [5182, 0]
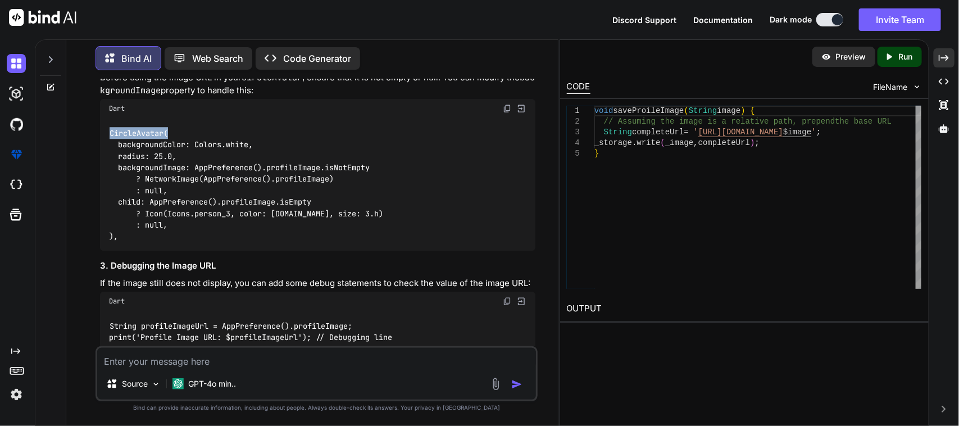
drag, startPoint x: 110, startPoint y: 216, endPoint x: 236, endPoint y: 236, distance: 127.9
click at [169, 219] on div "CircleAvatar( backgroundColor: Colors.white, radius: 25.0, backgroundImage: App…" at bounding box center [318, 184] width 436 height 133
copy code "CircleAvatar("
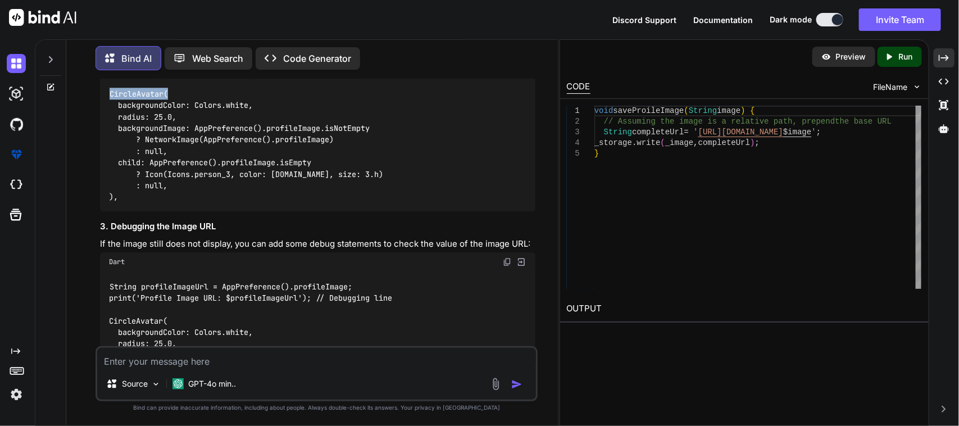
scroll to position [5252, 0]
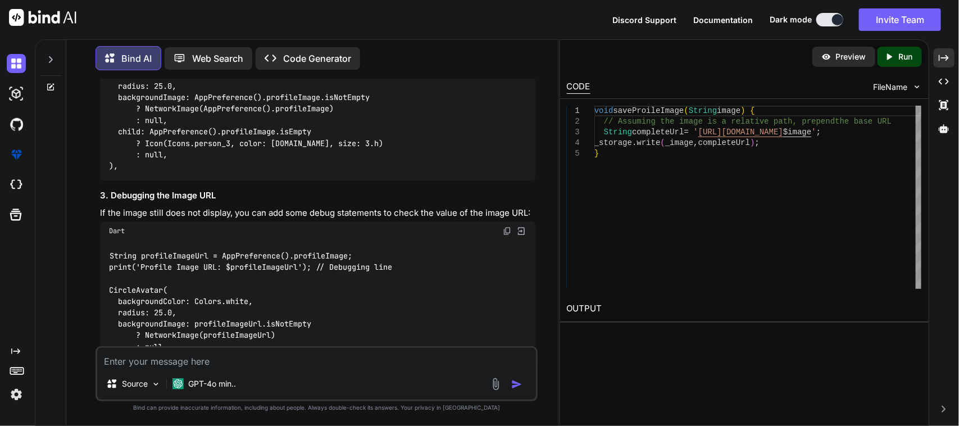
click at [509, 43] on img at bounding box center [507, 38] width 9 height 9
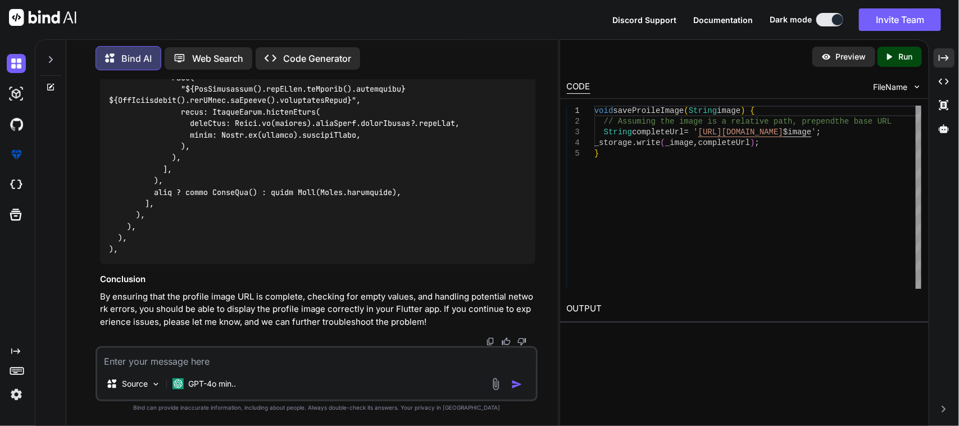
scroll to position [6220, 0]
